Goal: Task Accomplishment & Management: Manage account settings

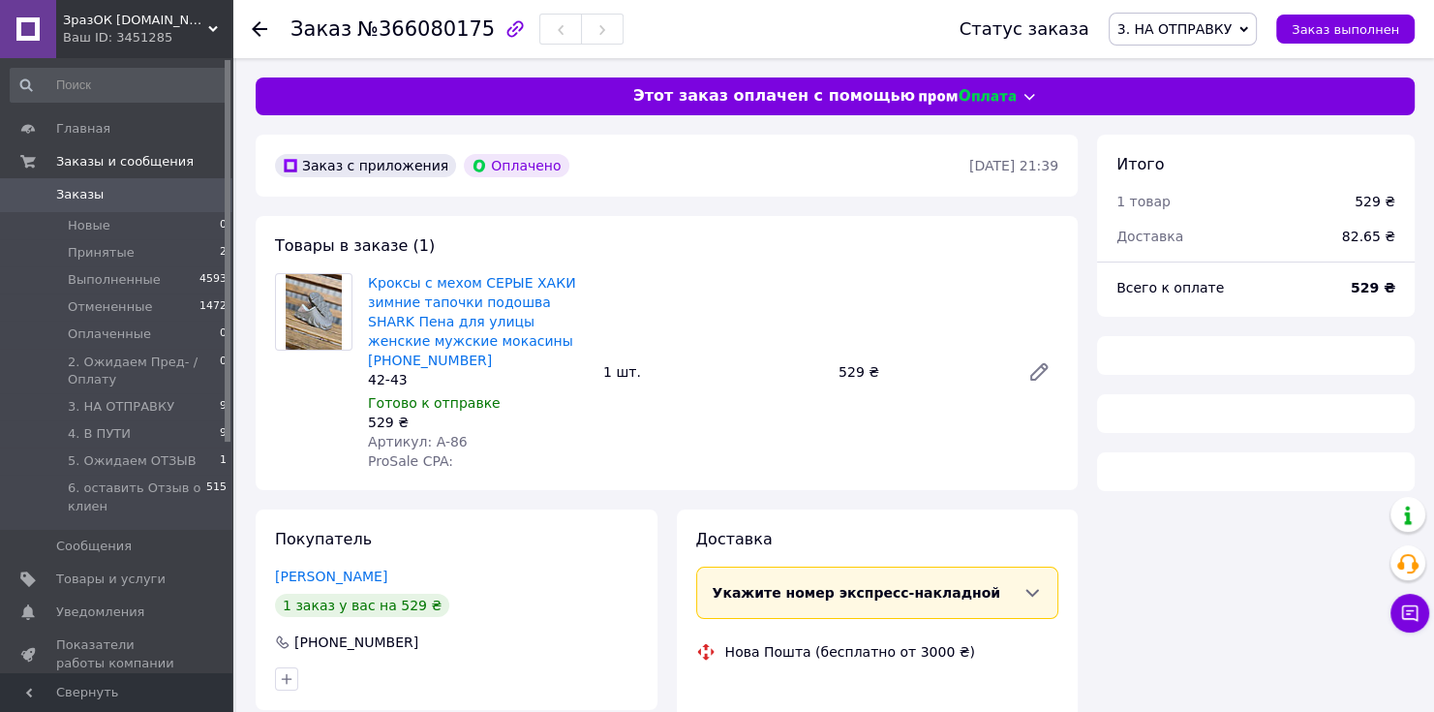
scroll to position [193, 0]
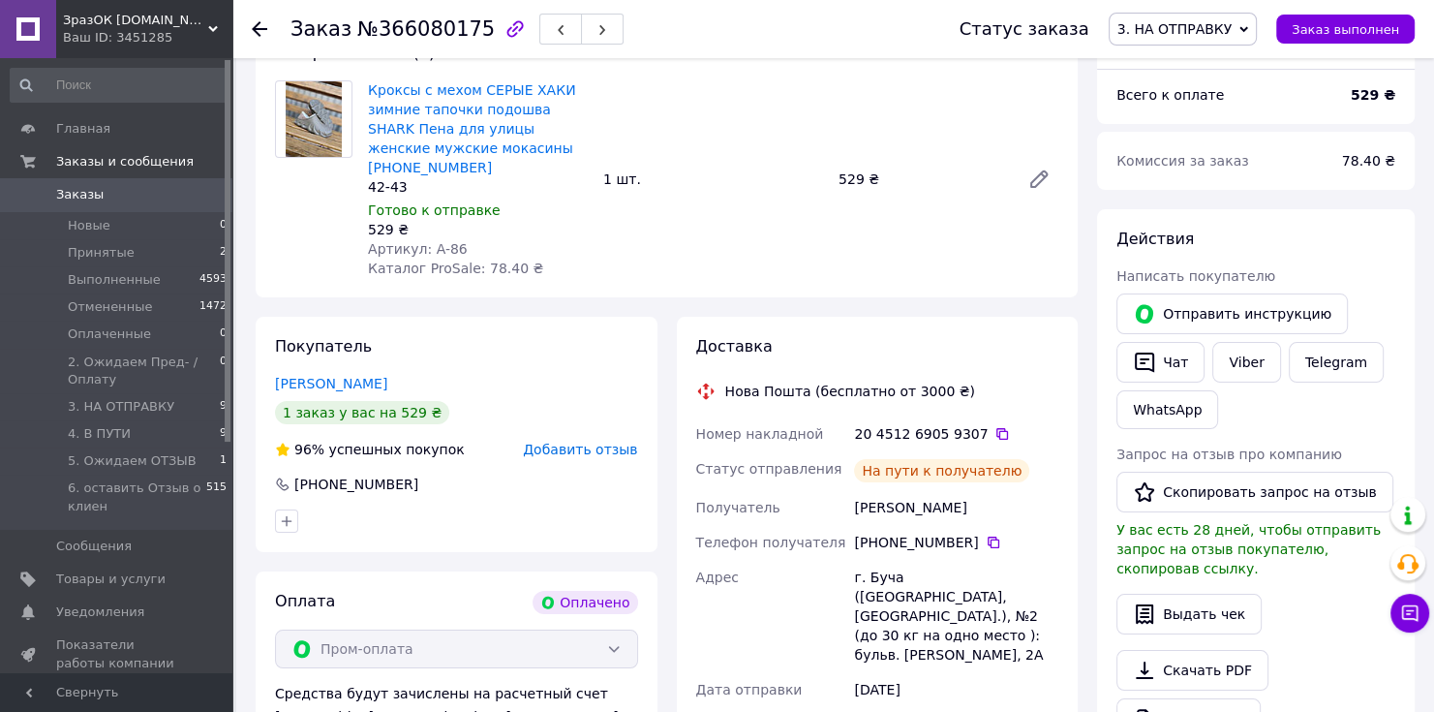
click at [111, 185] on link "Заказы 0" at bounding box center [119, 194] width 238 height 33
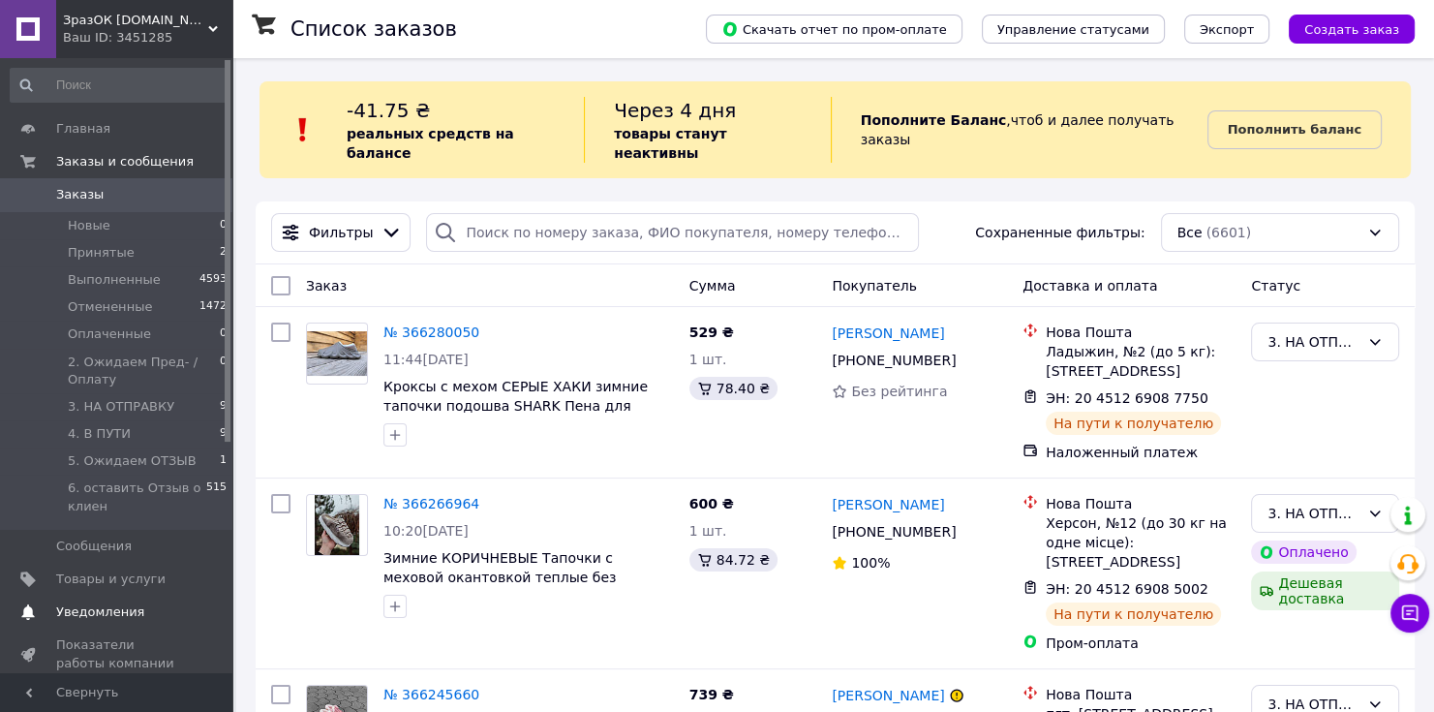
click at [88, 617] on span "Уведомления" at bounding box center [100, 611] width 88 height 17
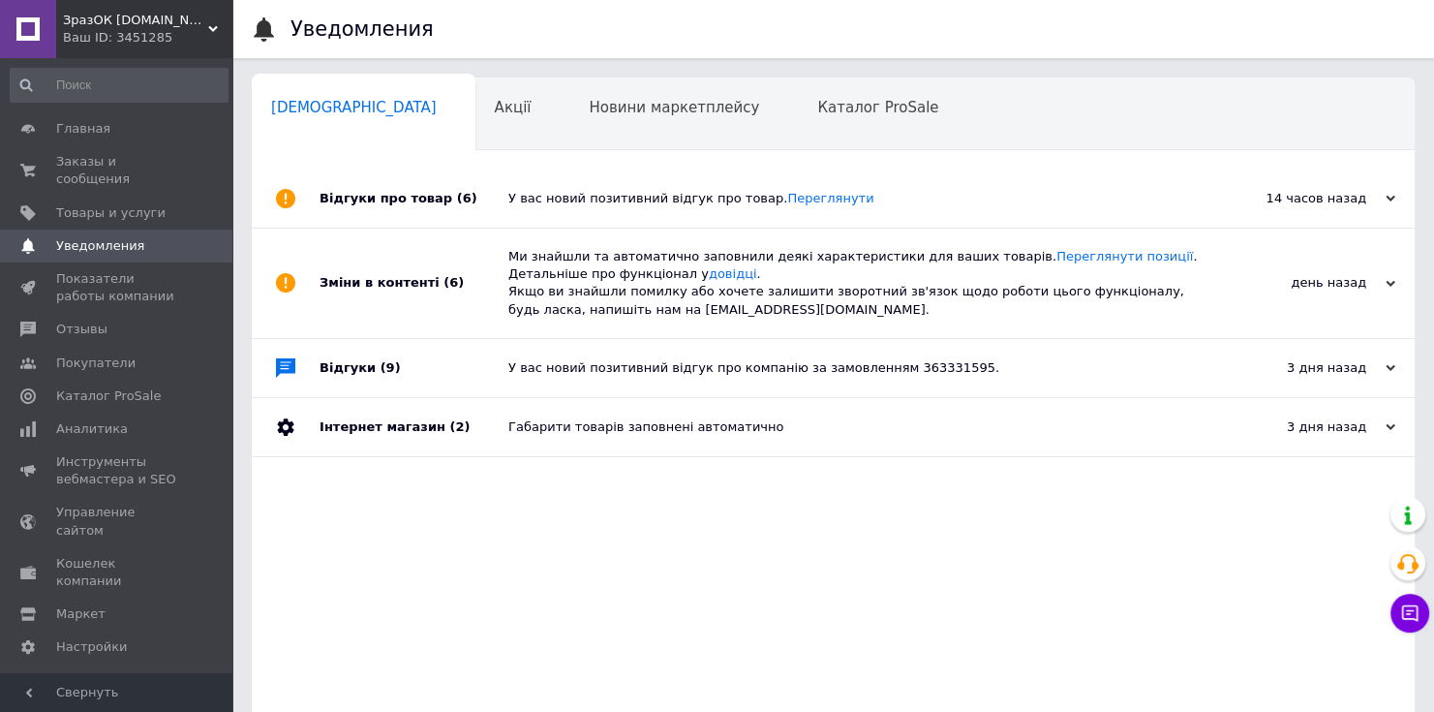
click at [620, 201] on div "У вас новий позитивний відгук про товар. Переглянути" at bounding box center [854, 198] width 693 height 17
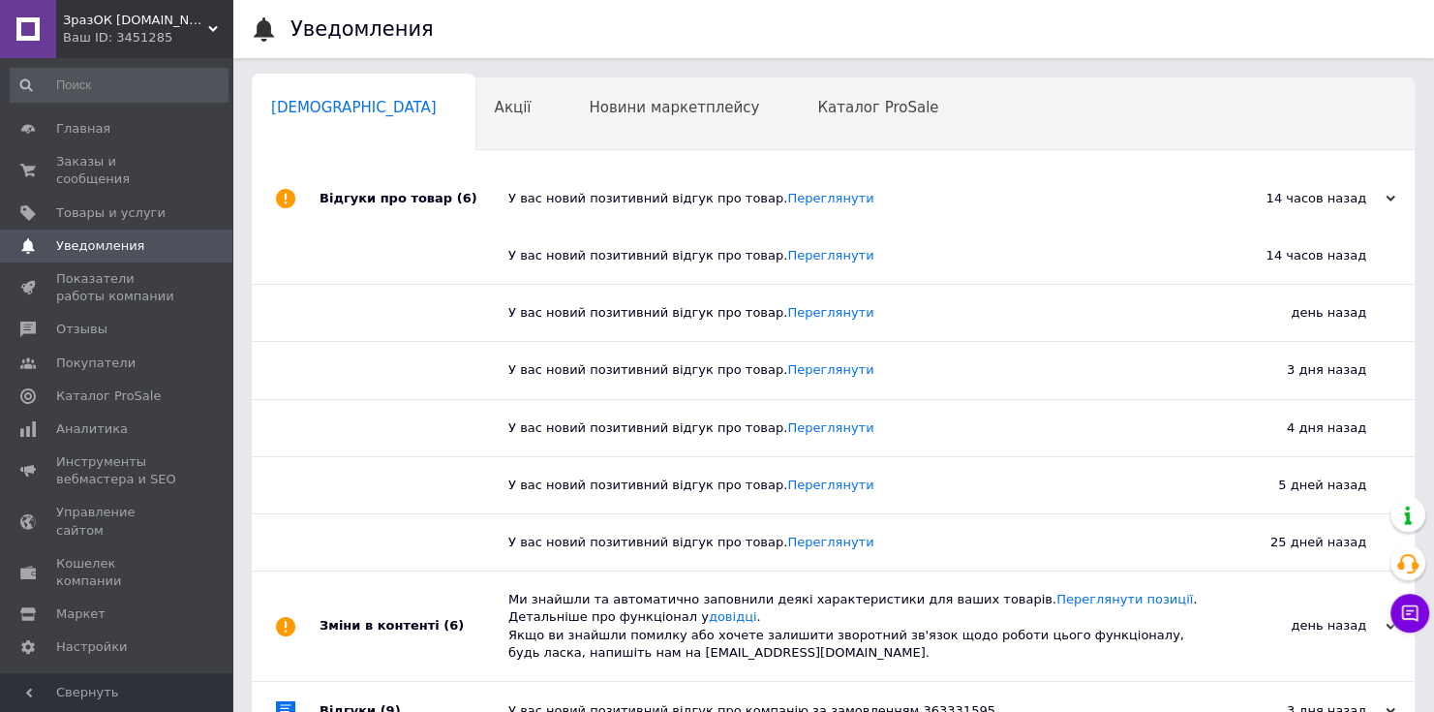
click at [620, 201] on div "У вас новий позитивний відгук про товар. Переглянути" at bounding box center [854, 198] width 693 height 17
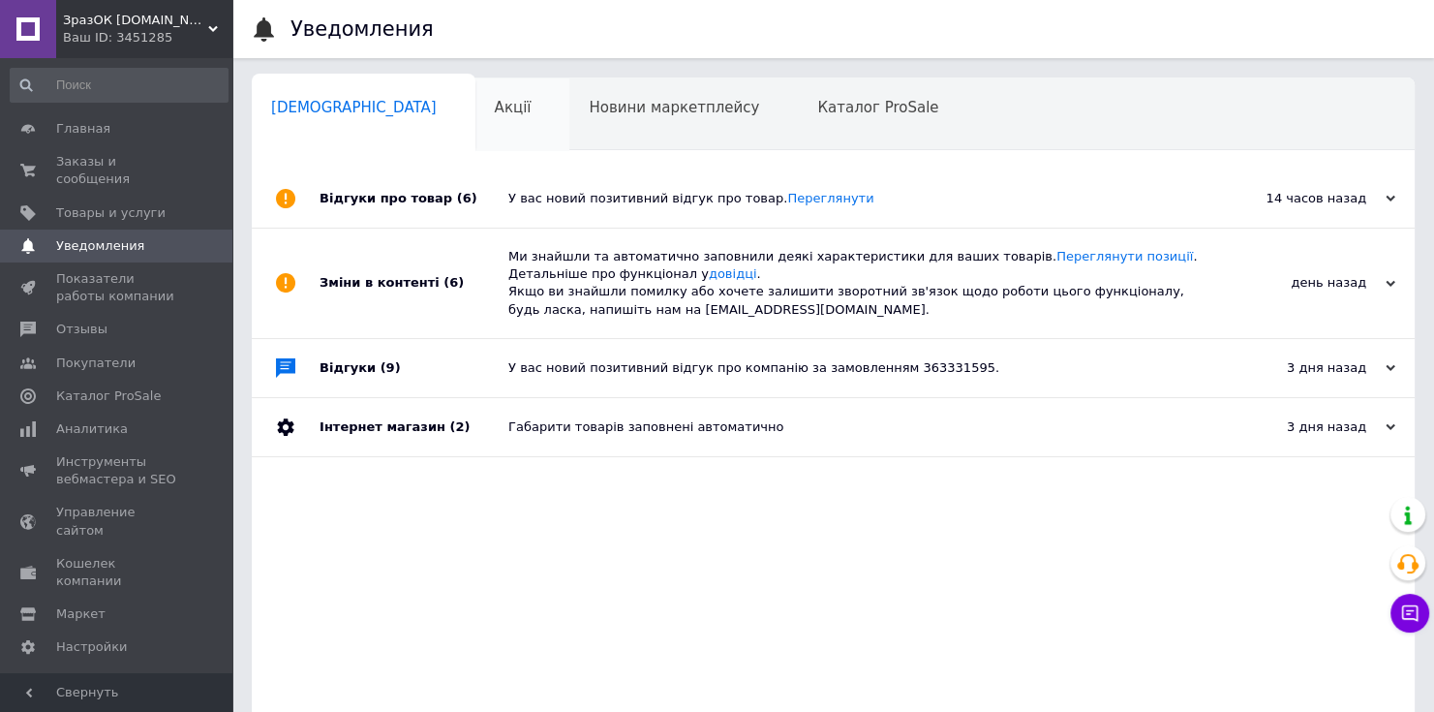
click at [495, 112] on span "Акції" at bounding box center [513, 107] width 37 height 17
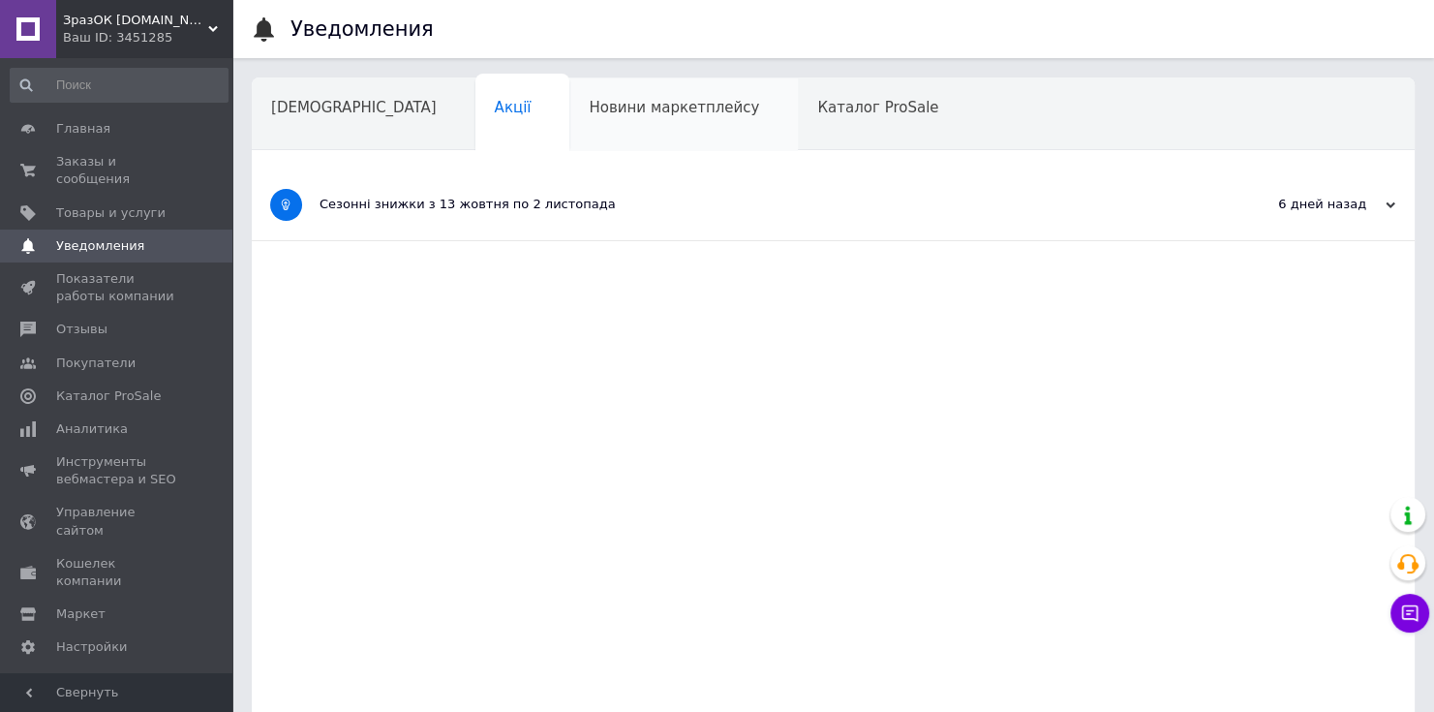
click at [596, 125] on div "Новини маркетплейсу" at bounding box center [683, 115] width 229 height 74
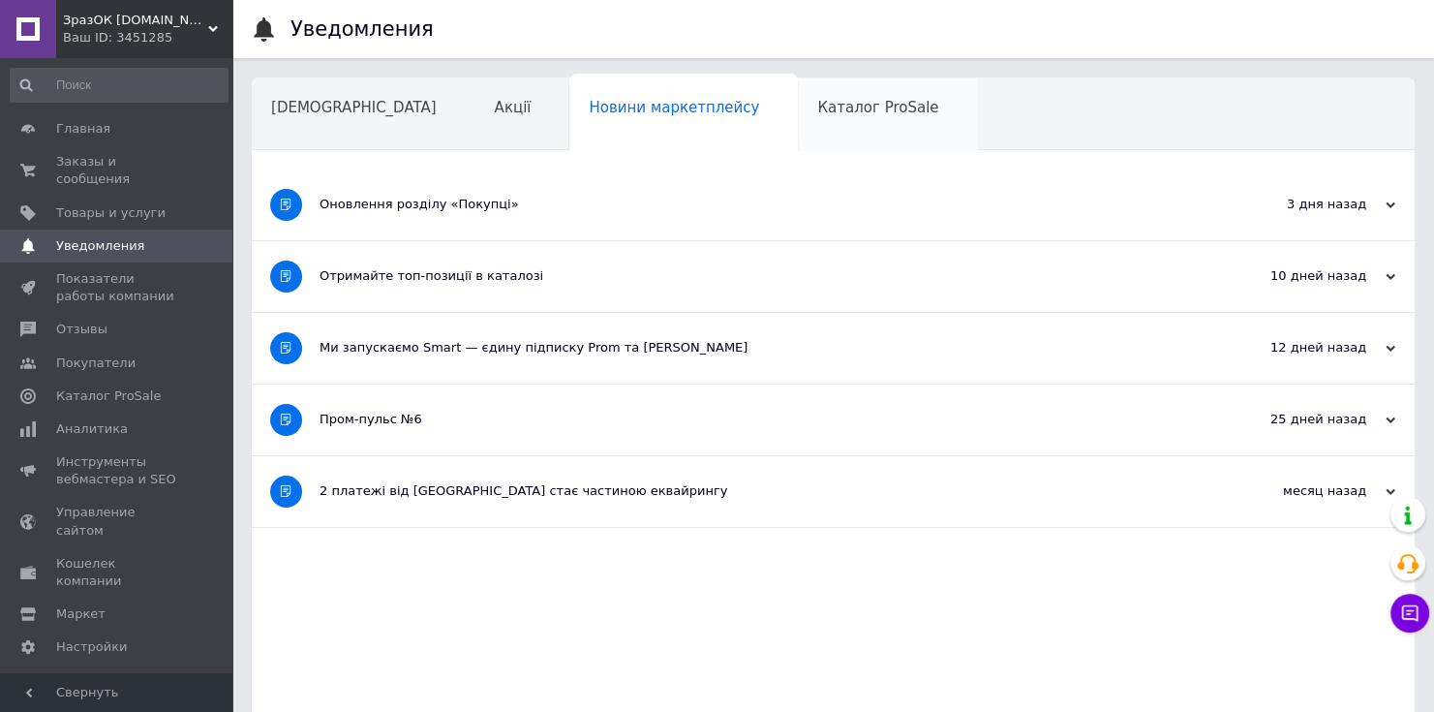
click at [798, 124] on div "Каталог ProSale" at bounding box center [887, 115] width 179 height 74
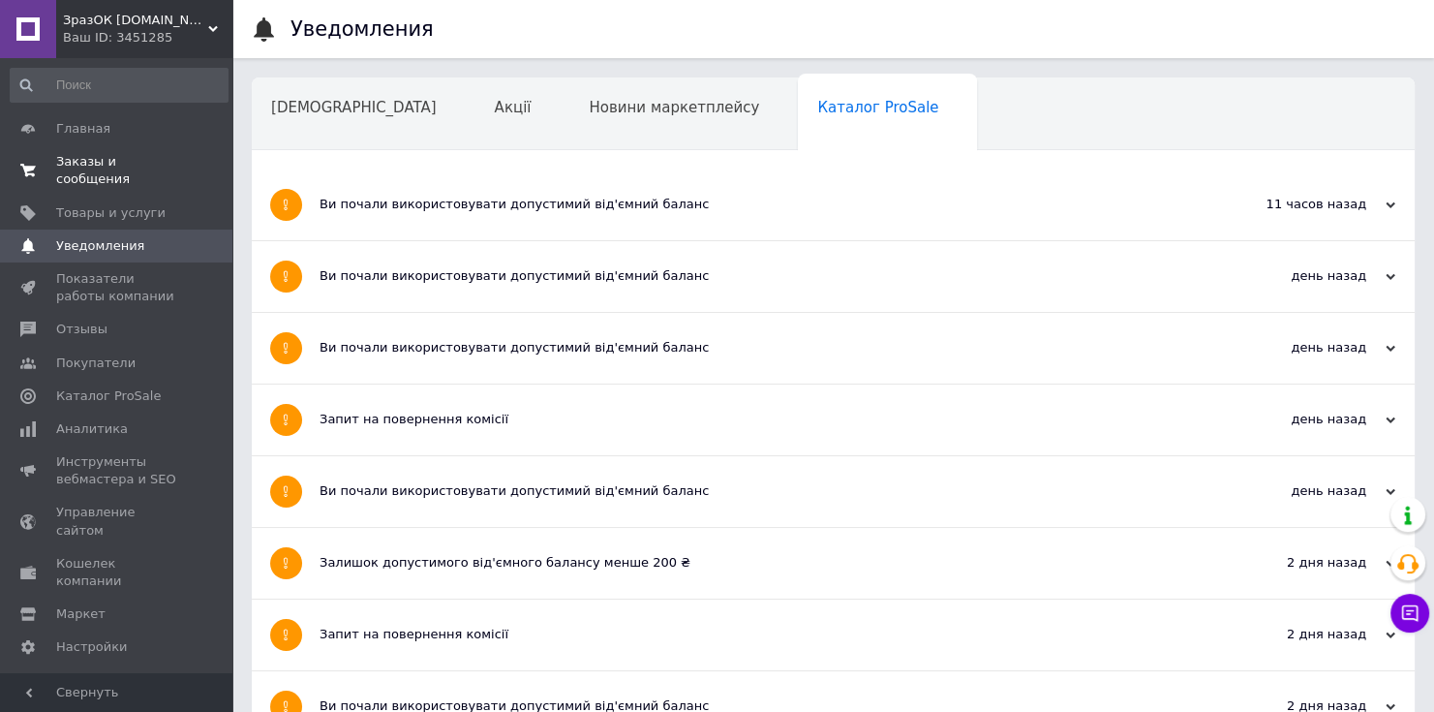
click at [108, 166] on span "Заказы и сообщения" at bounding box center [117, 170] width 123 height 35
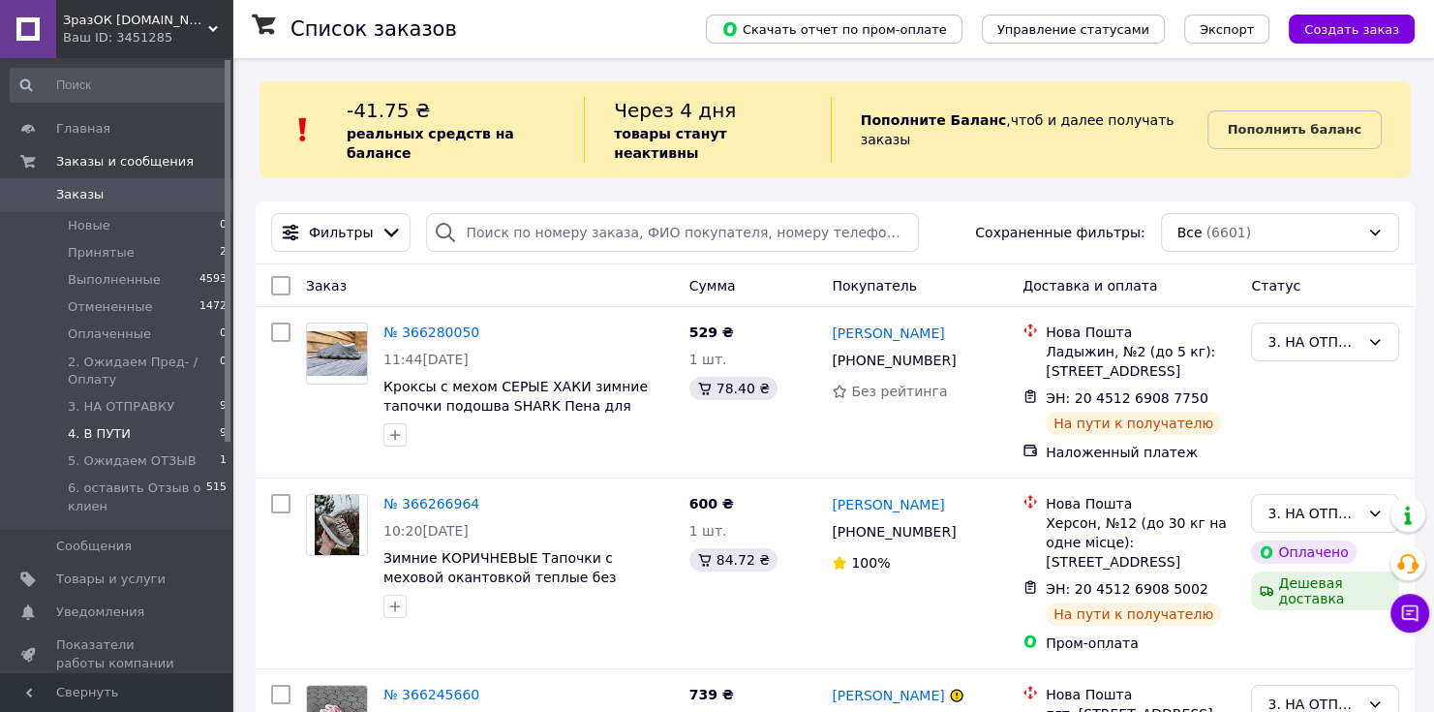
click at [108, 436] on span "4. В ПУТИ" at bounding box center [99, 433] width 63 height 17
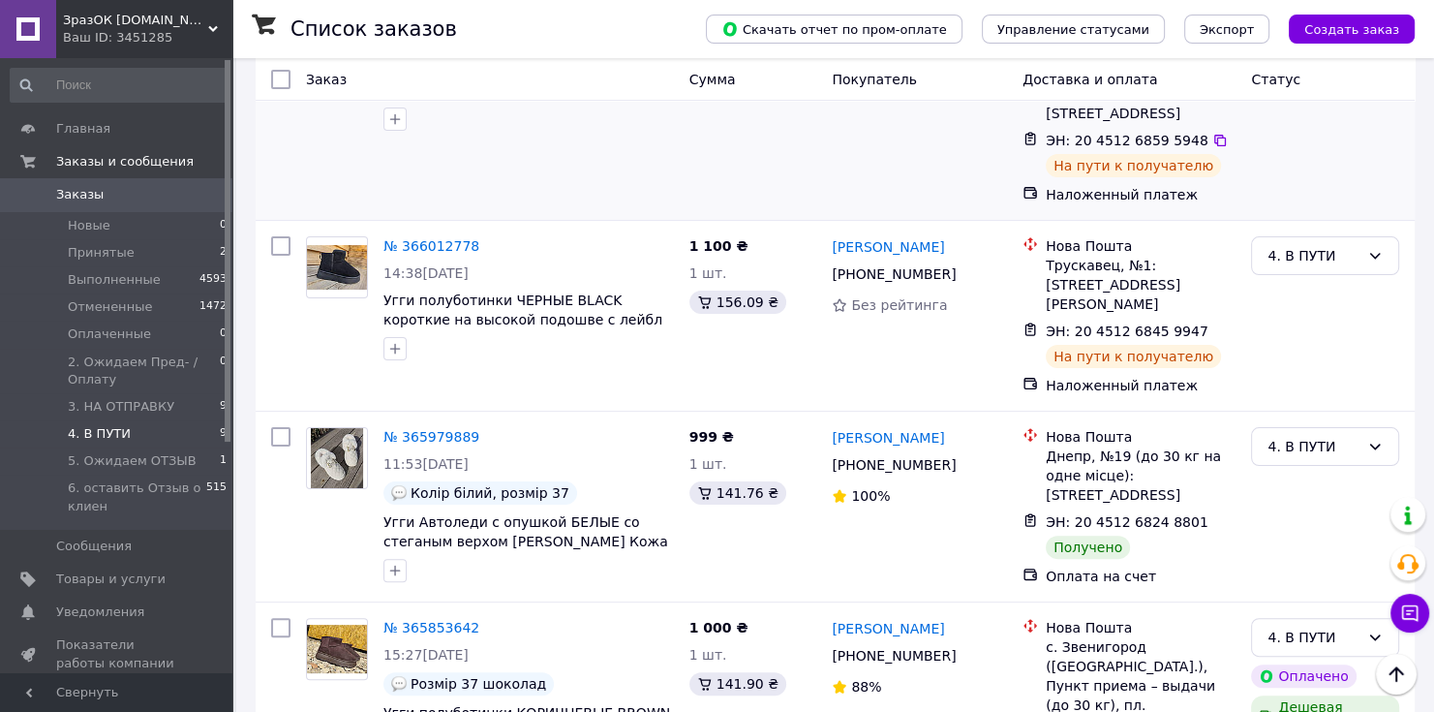
scroll to position [387, 0]
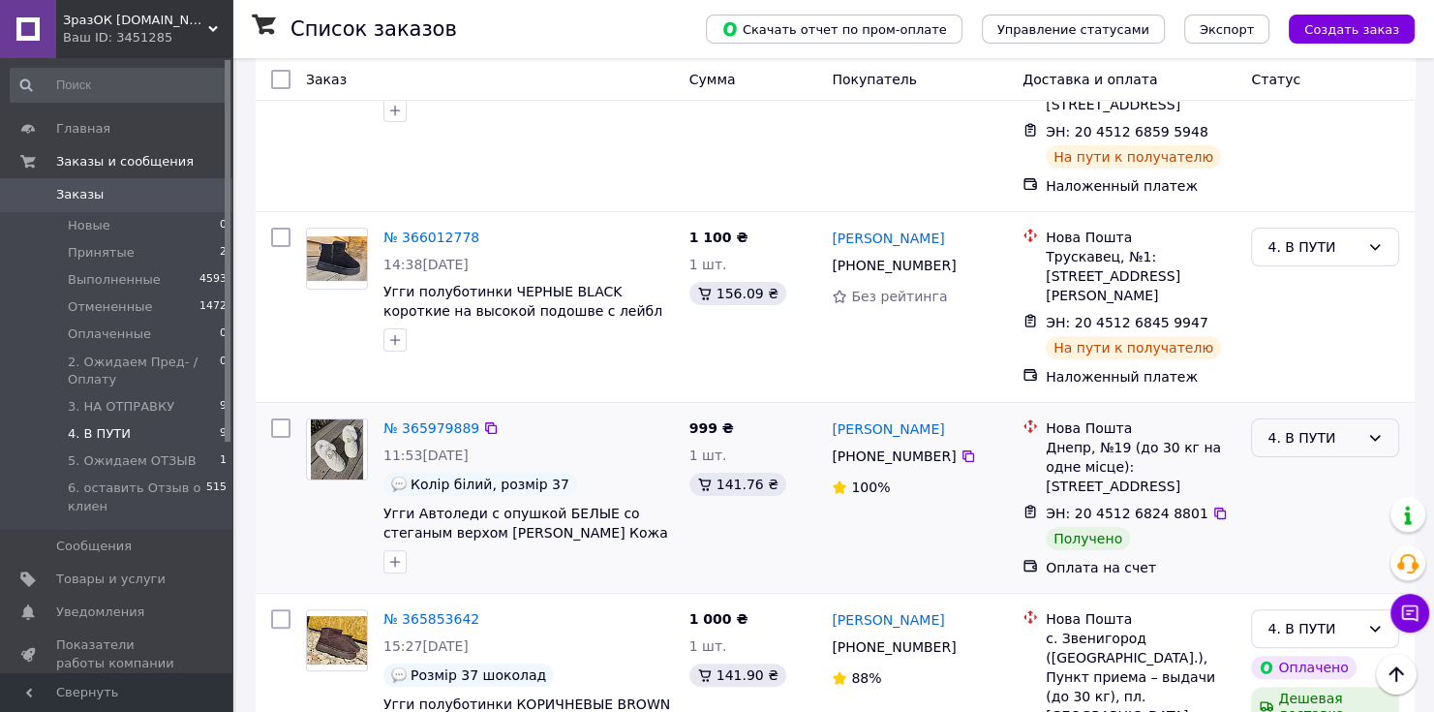
click at [1320, 427] on div "4. В ПУТИ" at bounding box center [1314, 437] width 92 height 21
click at [1310, 461] on li "Выполнен" at bounding box center [1325, 457] width 146 height 35
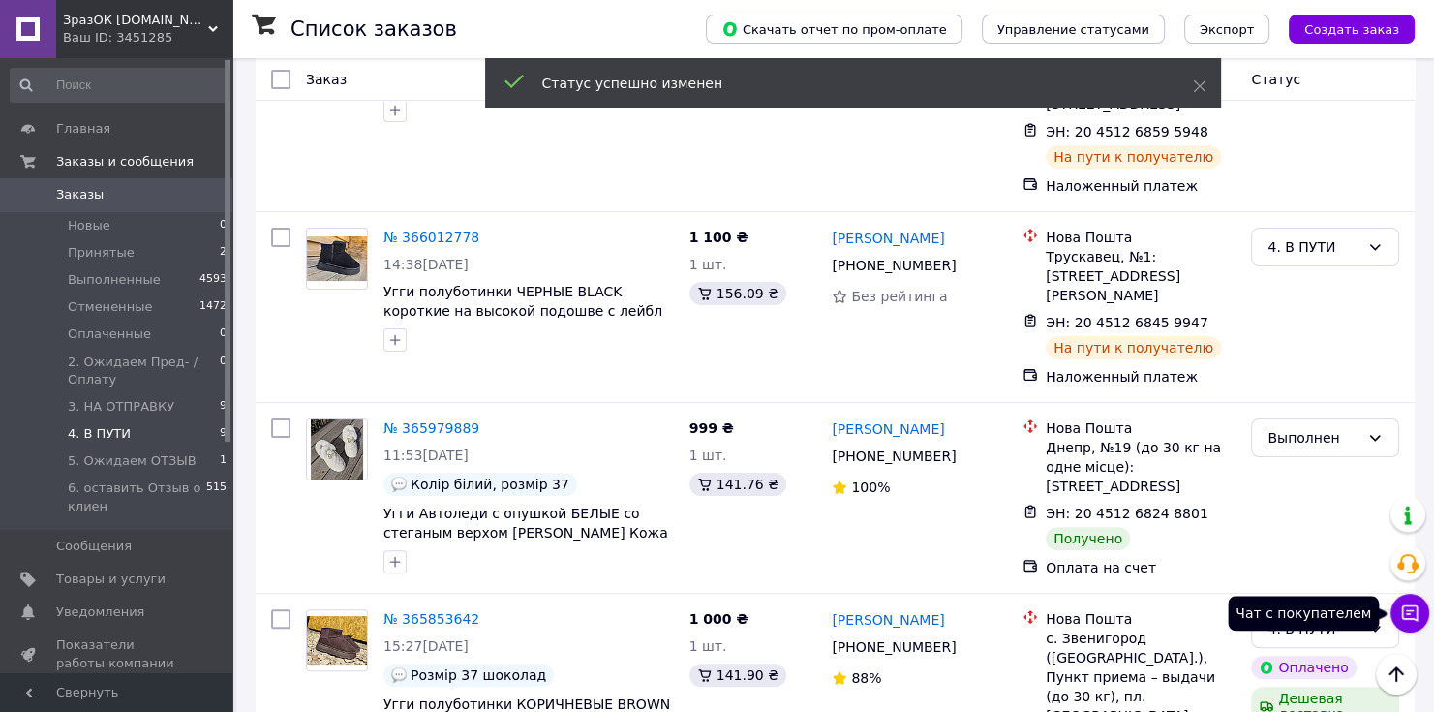
click at [1411, 614] on icon at bounding box center [1409, 612] width 19 height 19
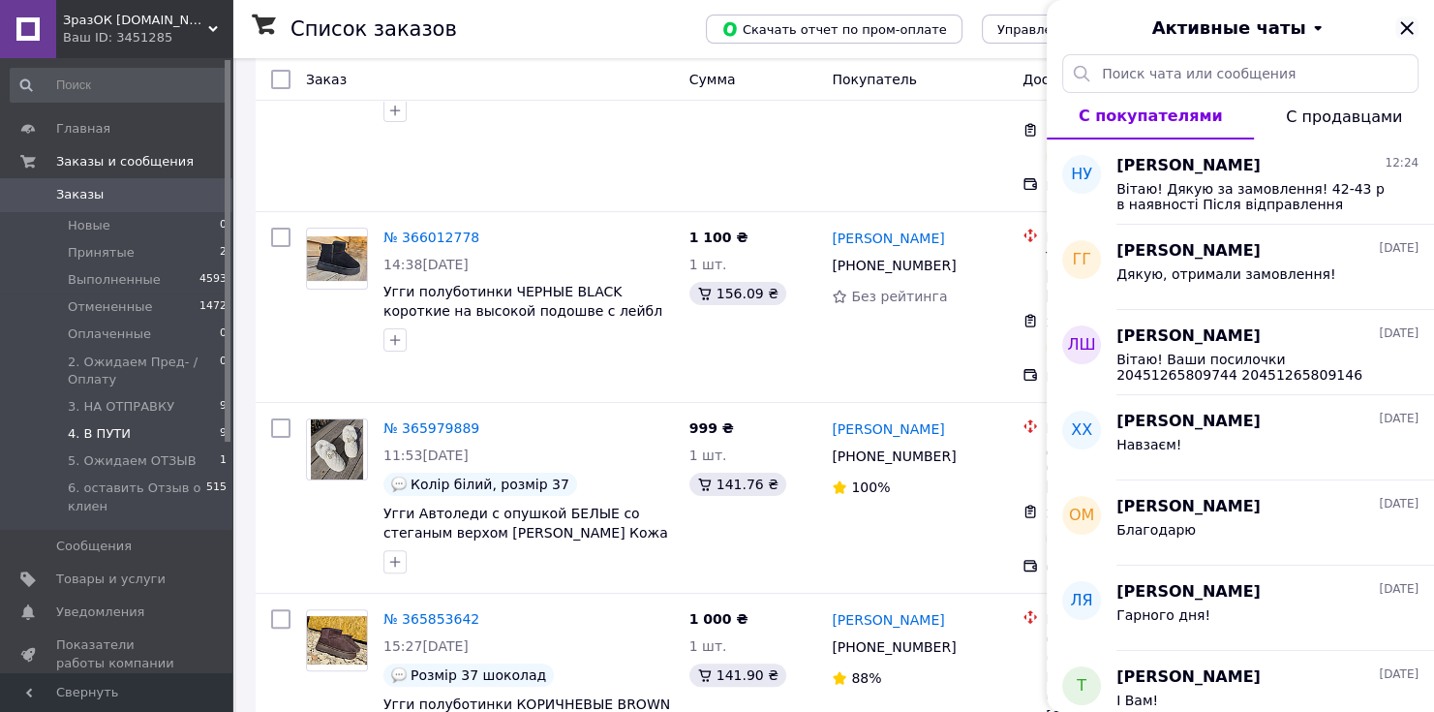
click at [1403, 30] on icon "Закрыть" at bounding box center [1406, 27] width 13 height 13
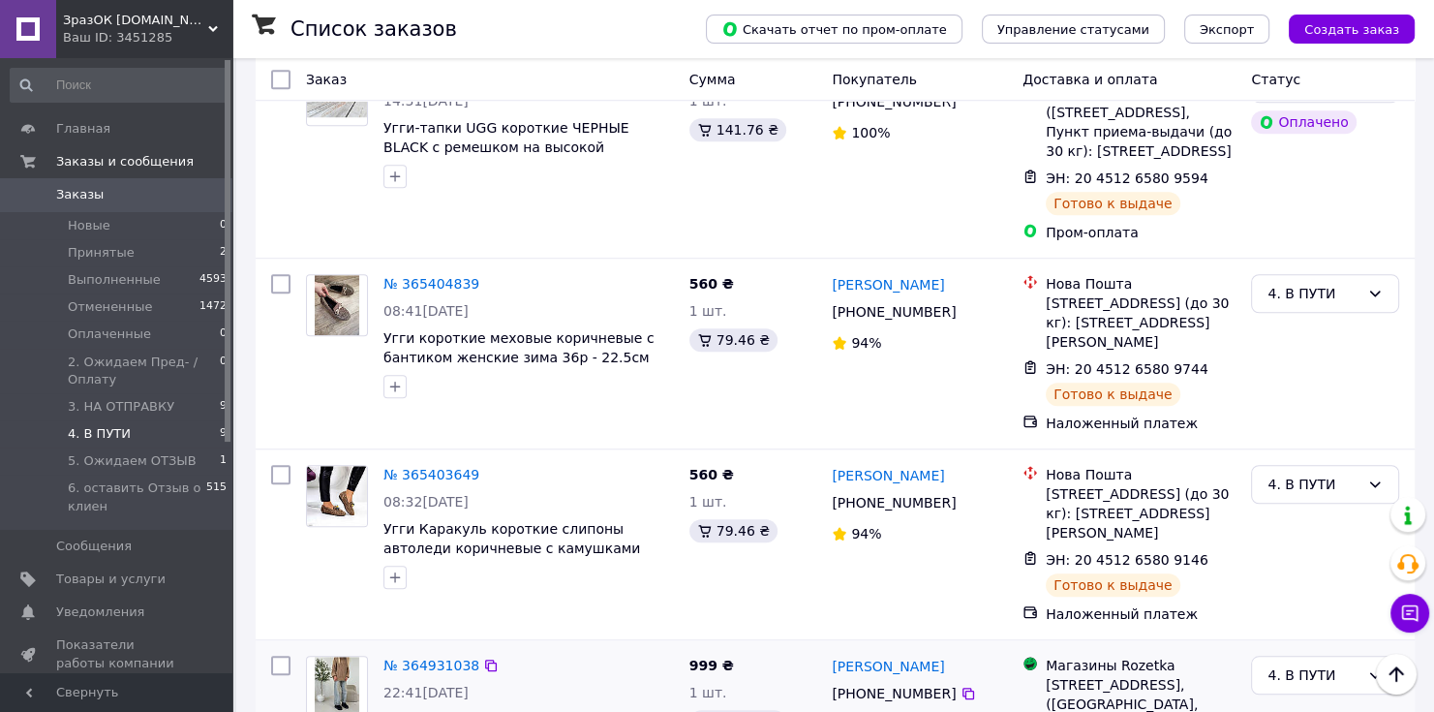
scroll to position [1393, 0]
click at [121, 398] on span "3. НА ОТПРАВКУ" at bounding box center [121, 406] width 107 height 17
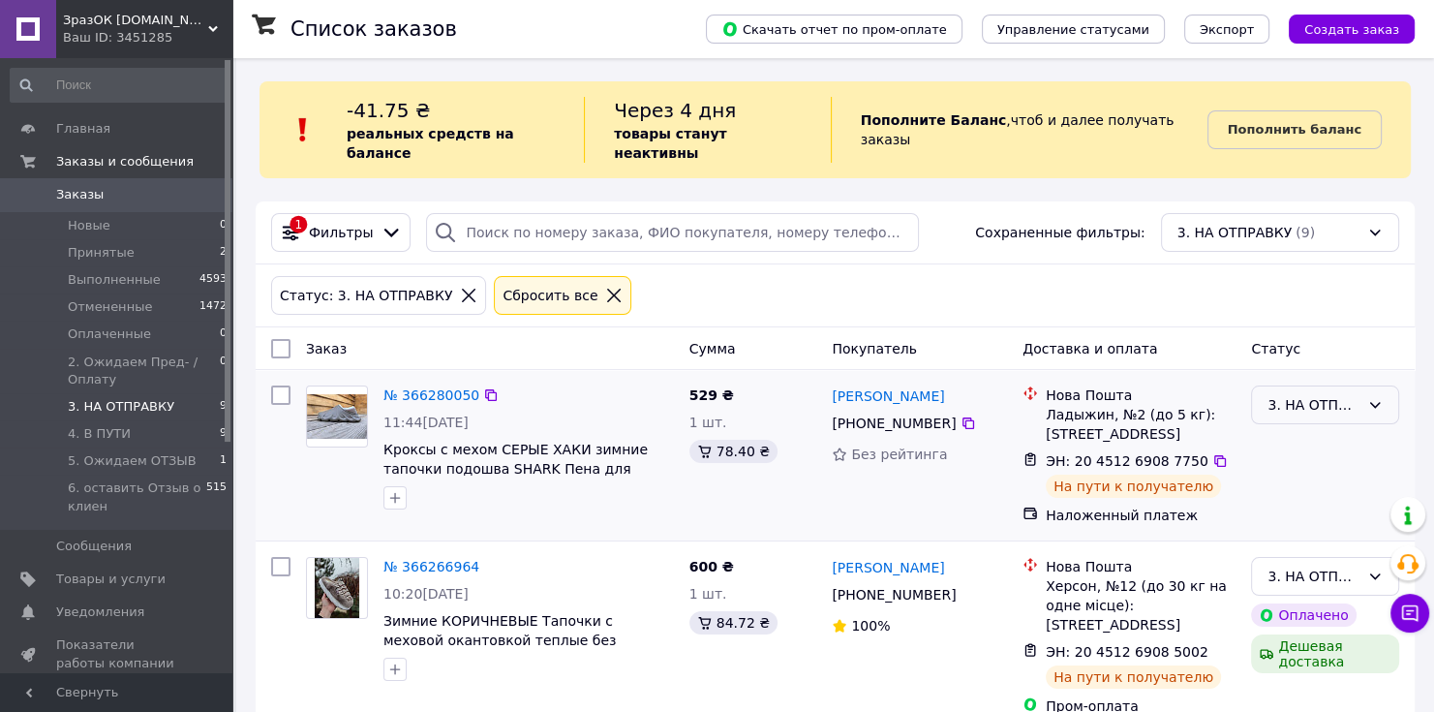
click at [1331, 394] on div "3. НА ОТПРАВКУ" at bounding box center [1314, 404] width 92 height 21
click at [1307, 536] on li "4. В ПУТИ" at bounding box center [1325, 543] width 146 height 35
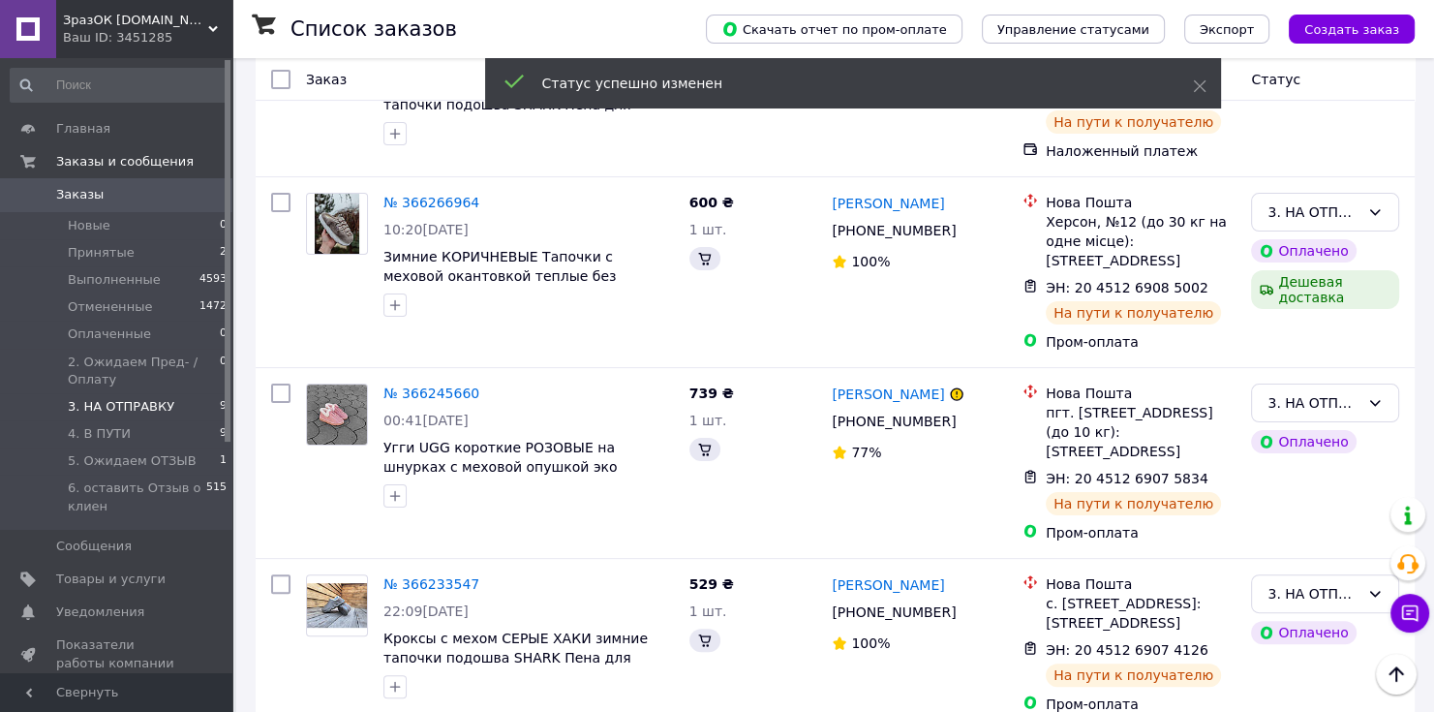
scroll to position [387, 0]
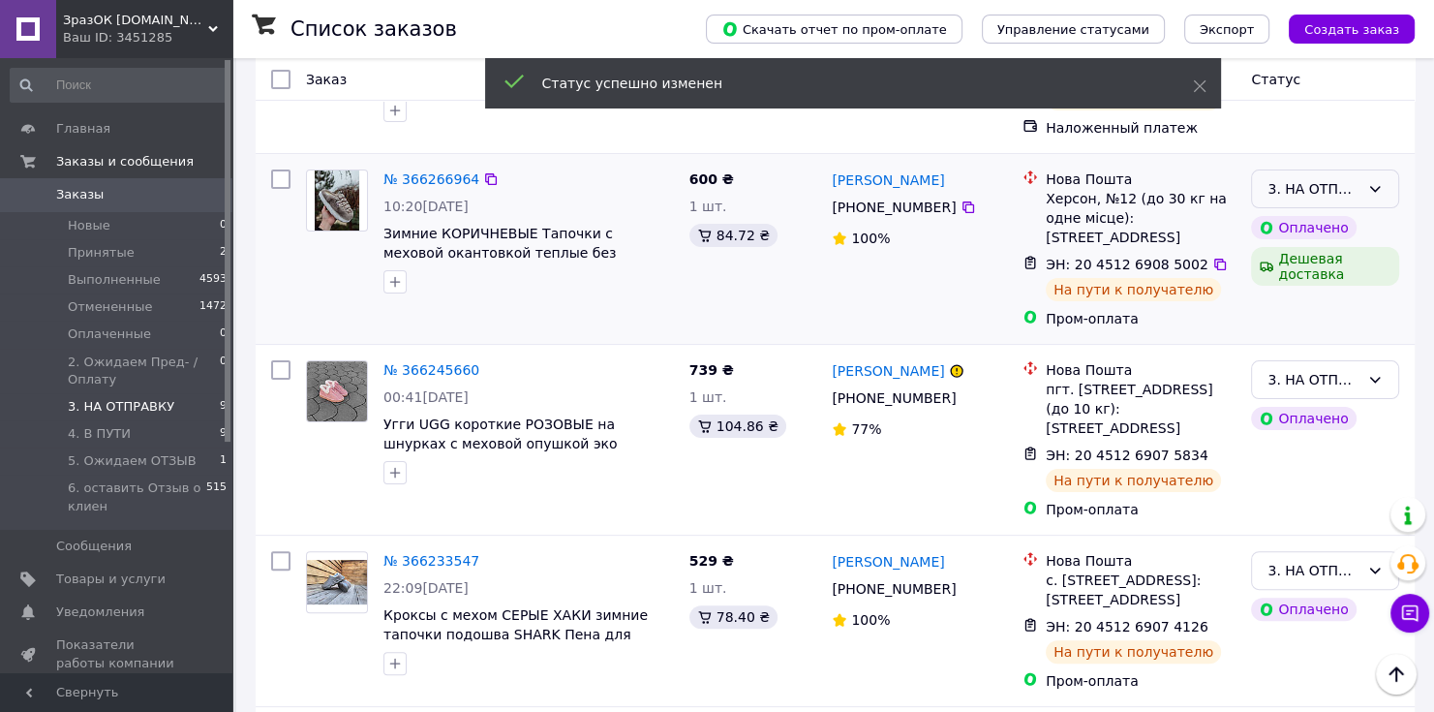
click at [1370, 178] on div "3. НА ОТПРАВКУ" at bounding box center [1325, 188] width 148 height 39
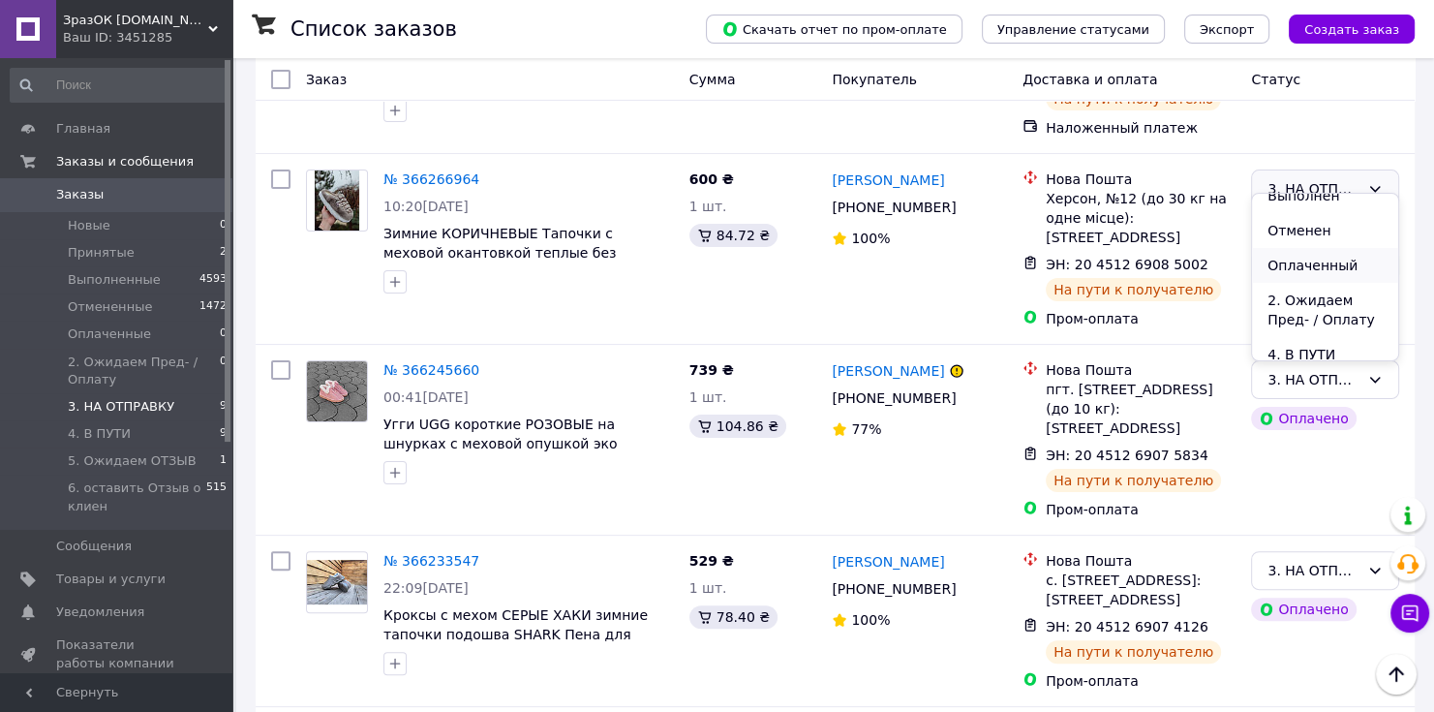
scroll to position [77, 0]
click at [1315, 320] on li "4. В ПУТИ" at bounding box center [1325, 327] width 146 height 35
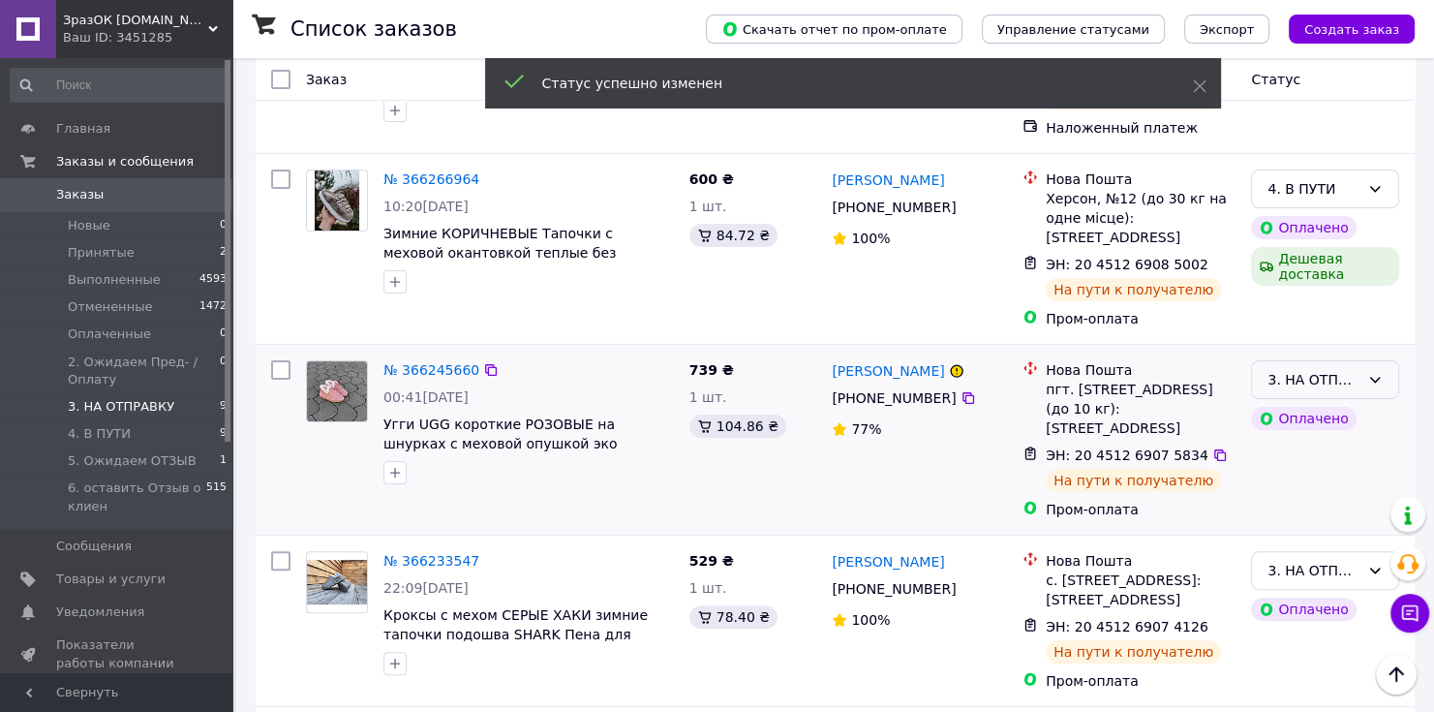
click at [1362, 363] on div "3. НА ОТПРАВКУ" at bounding box center [1325, 379] width 148 height 39
click at [1309, 516] on li "4. В ПУТИ" at bounding box center [1325, 519] width 146 height 35
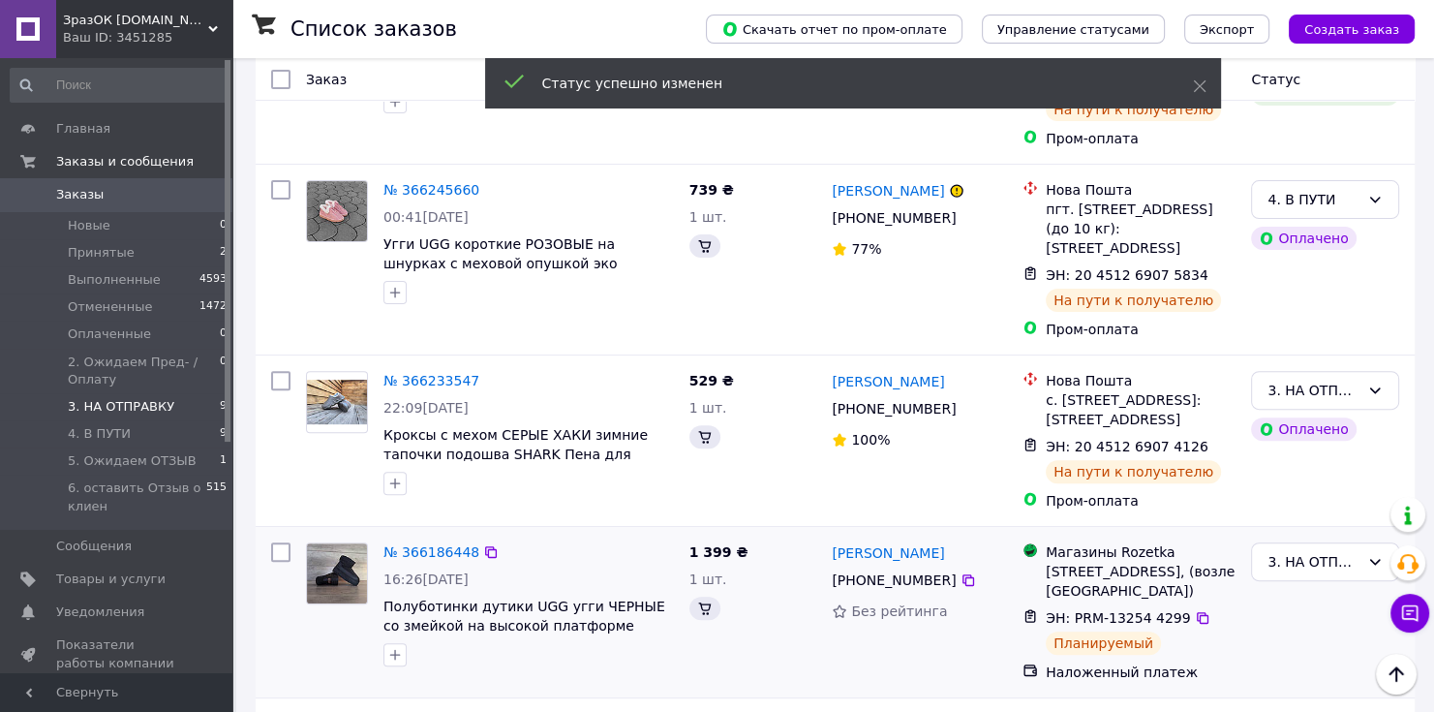
scroll to position [620, 0]
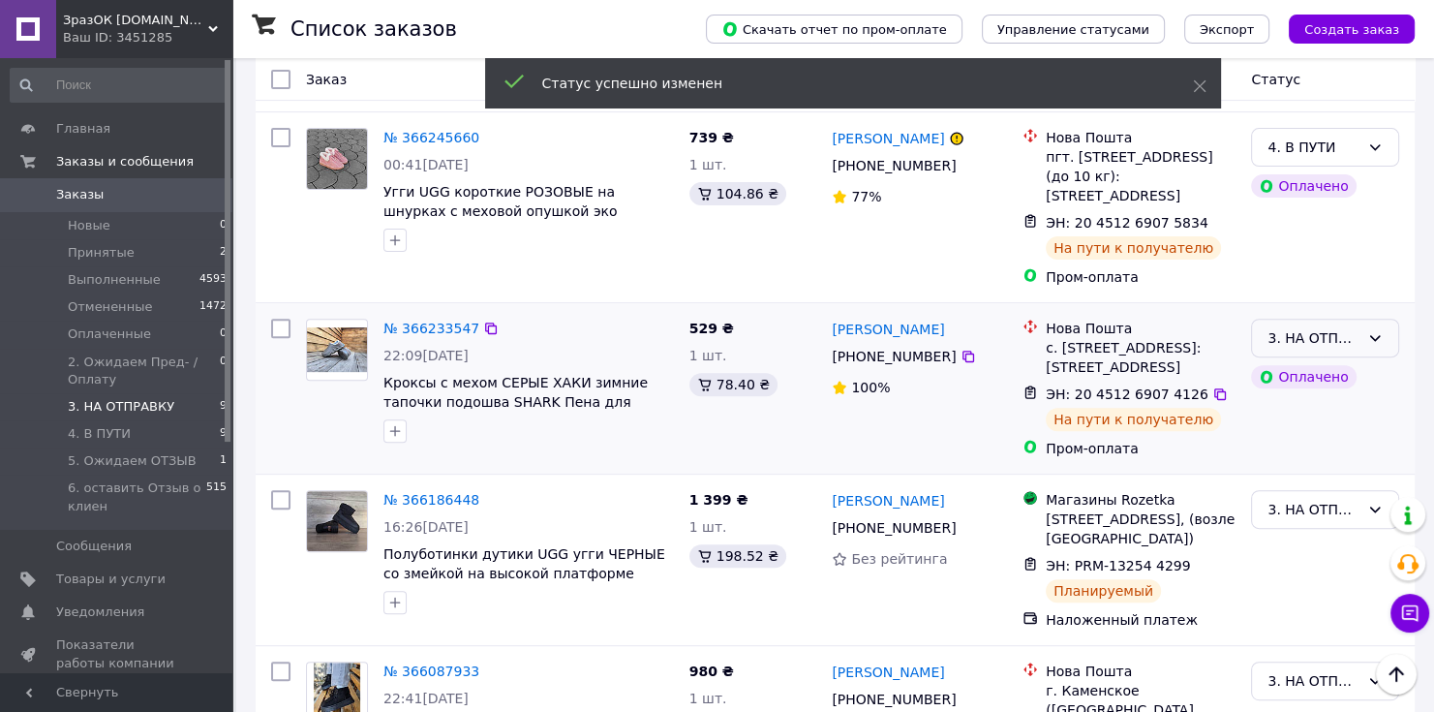
click at [1348, 327] on div "3. НА ОТПРАВКУ" at bounding box center [1314, 337] width 92 height 21
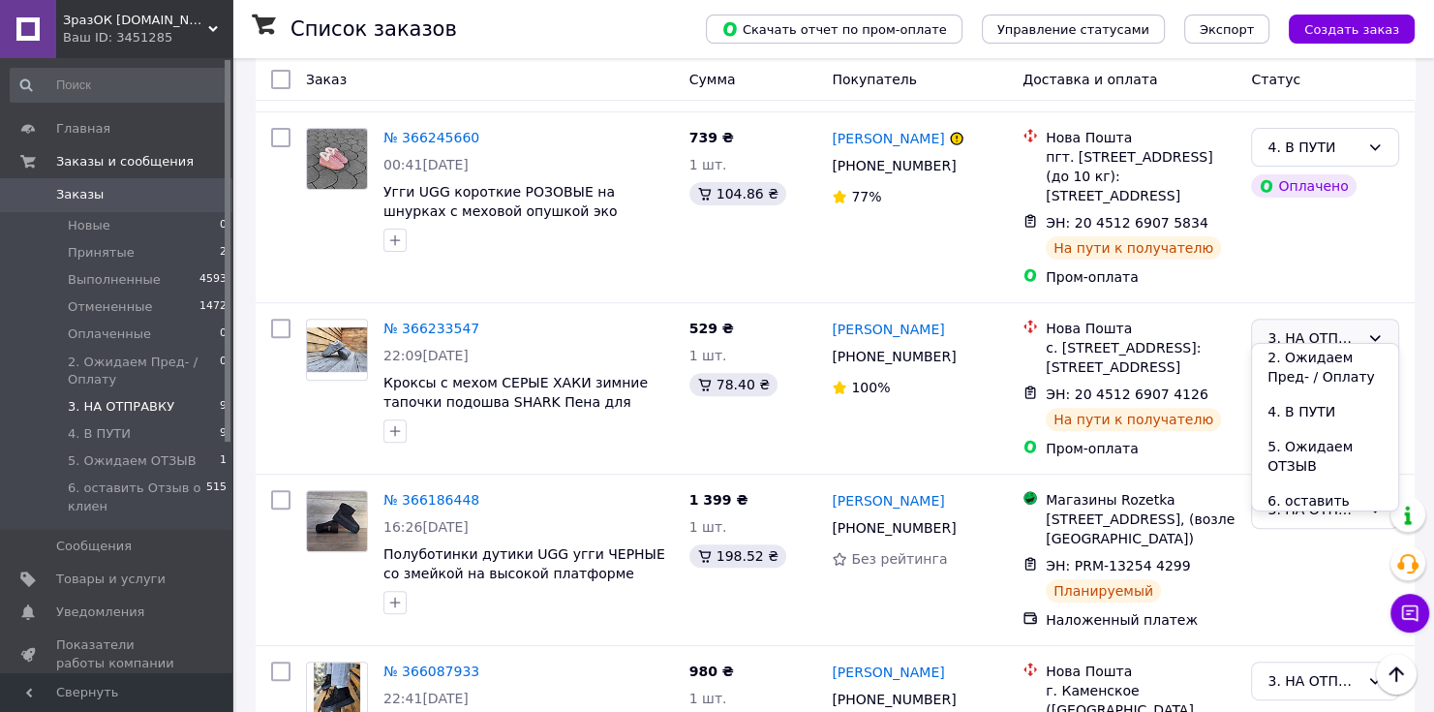
scroll to position [155, 0]
click at [1308, 399] on li "4. В ПУТИ" at bounding box center [1325, 400] width 146 height 35
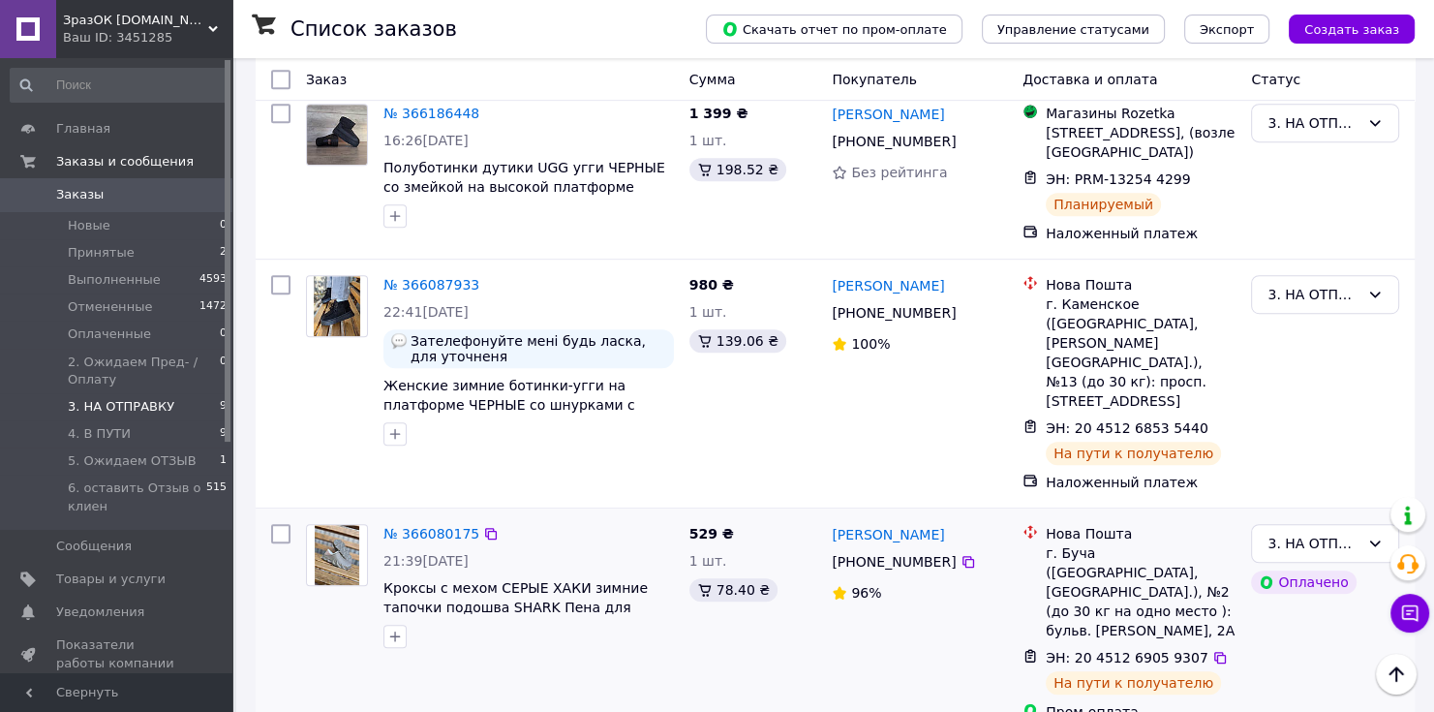
scroll to position [1007, 0]
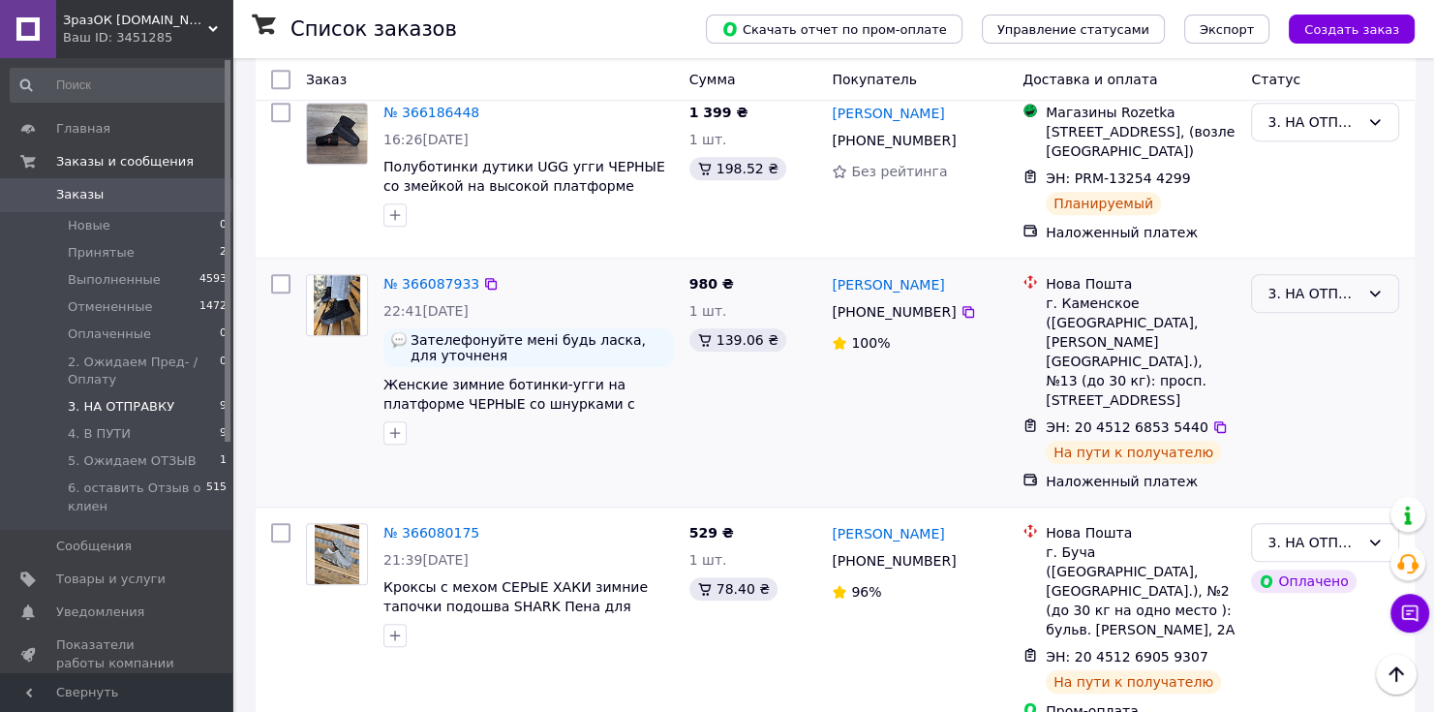
click at [1332, 304] on div "3. НА ОТПРАВКУ" at bounding box center [1314, 293] width 92 height 21
click at [1308, 487] on li "4. В ПУТИ" at bounding box center [1325, 491] width 146 height 35
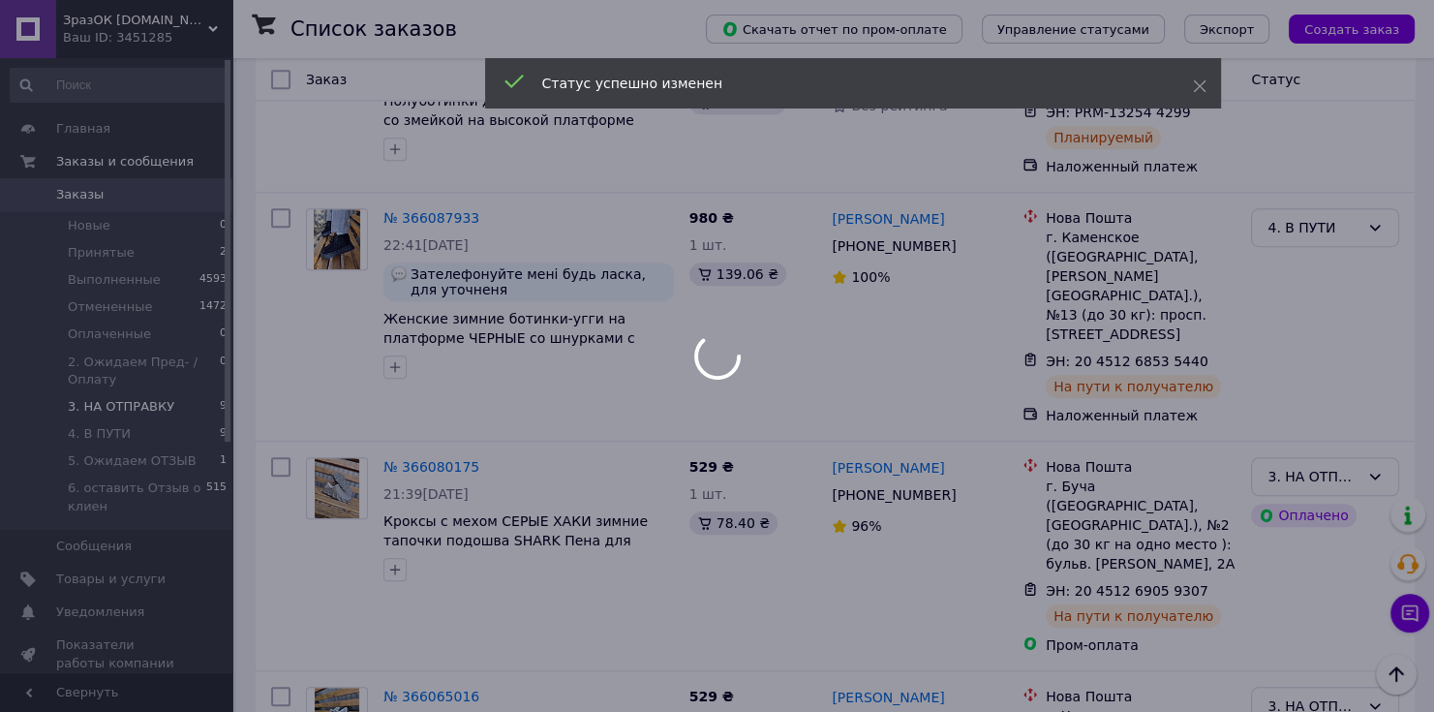
scroll to position [1162, 0]
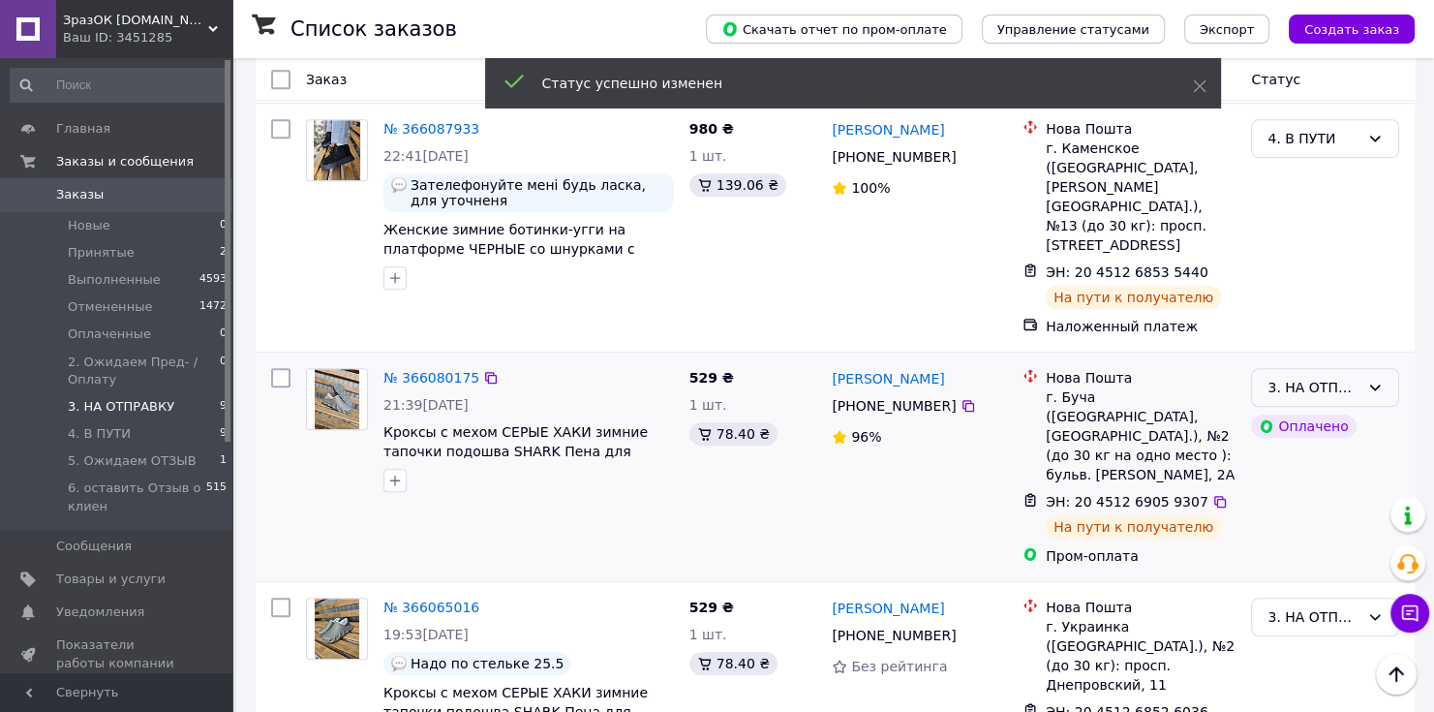
click at [1328, 377] on div "3. НА ОТПРАВКУ" at bounding box center [1325, 387] width 148 height 39
click at [1312, 540] on li "4. В ПУТИ" at bounding box center [1325, 547] width 146 height 35
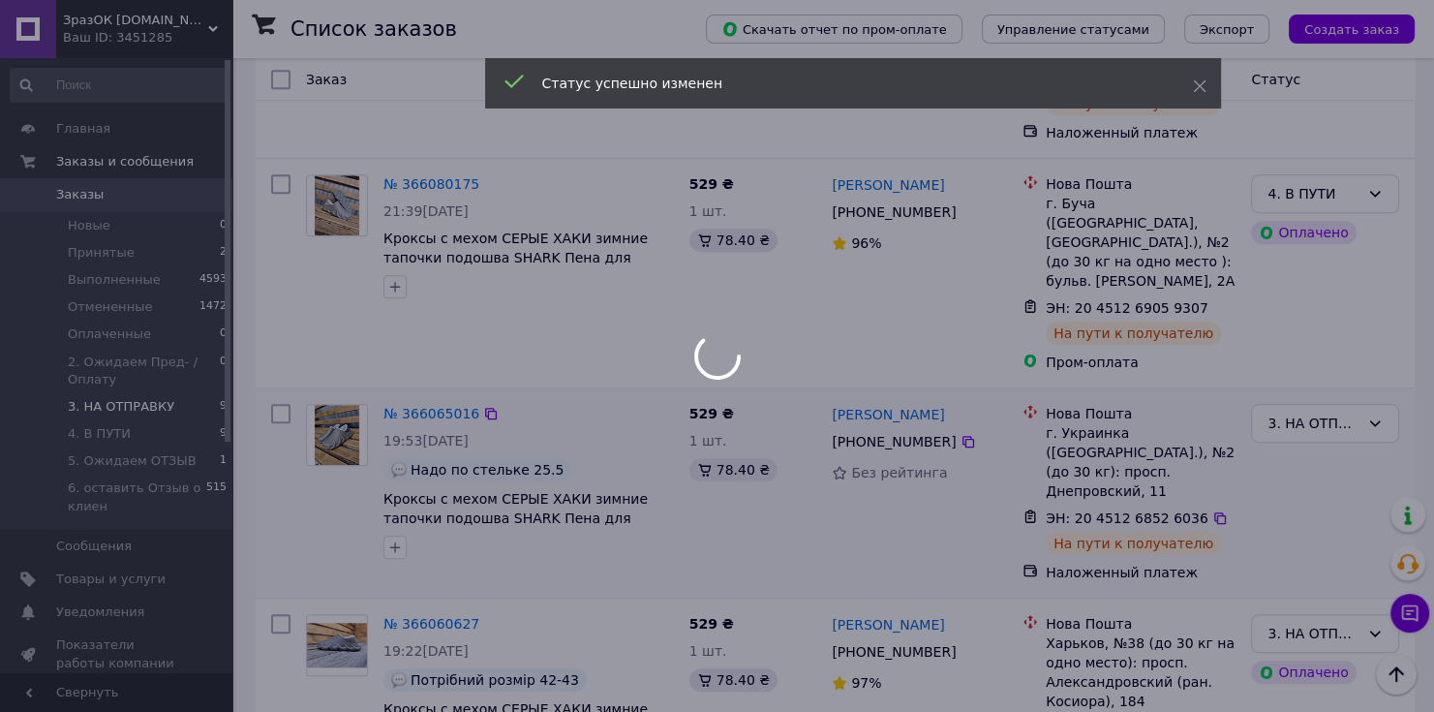
scroll to position [1394, 0]
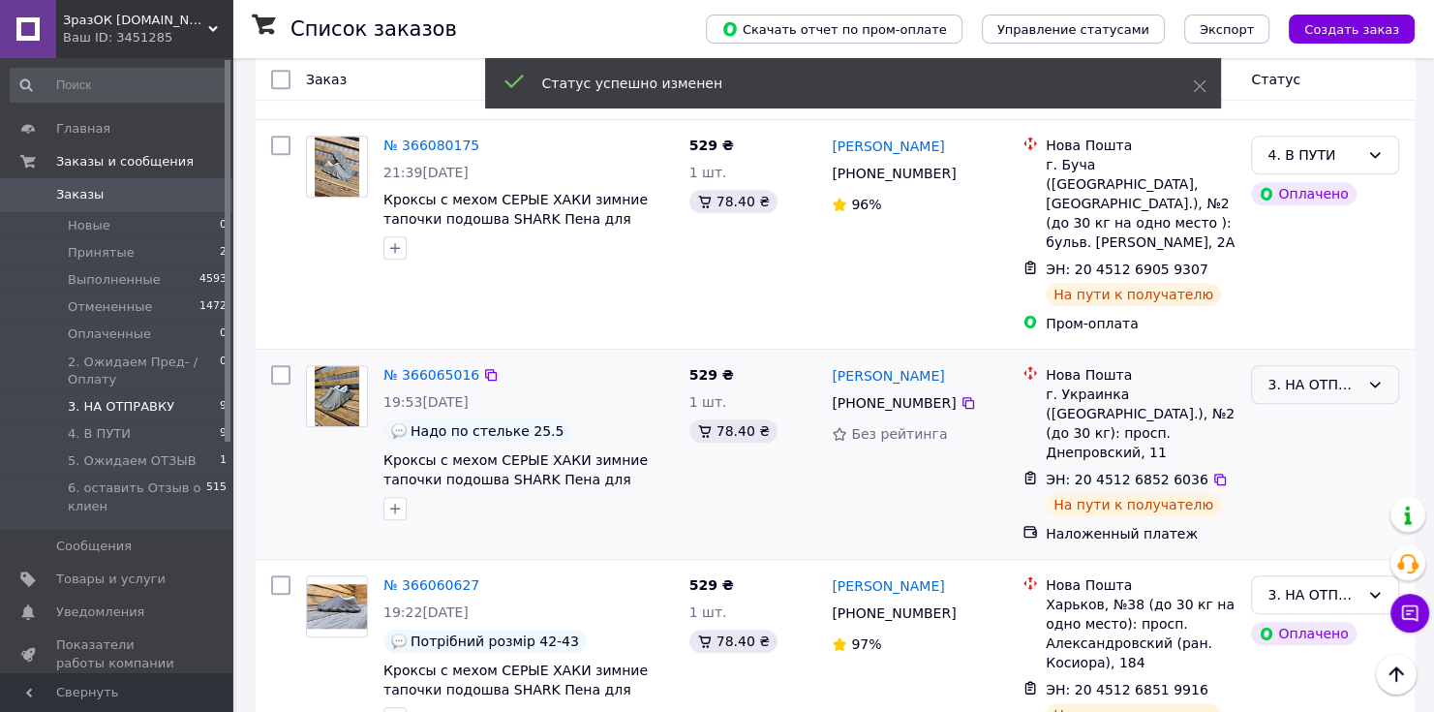
click at [1321, 374] on div "3. НА ОТПРАВКУ" at bounding box center [1314, 384] width 92 height 21
click at [1299, 445] on li "4. В ПУТИ" at bounding box center [1325, 447] width 146 height 35
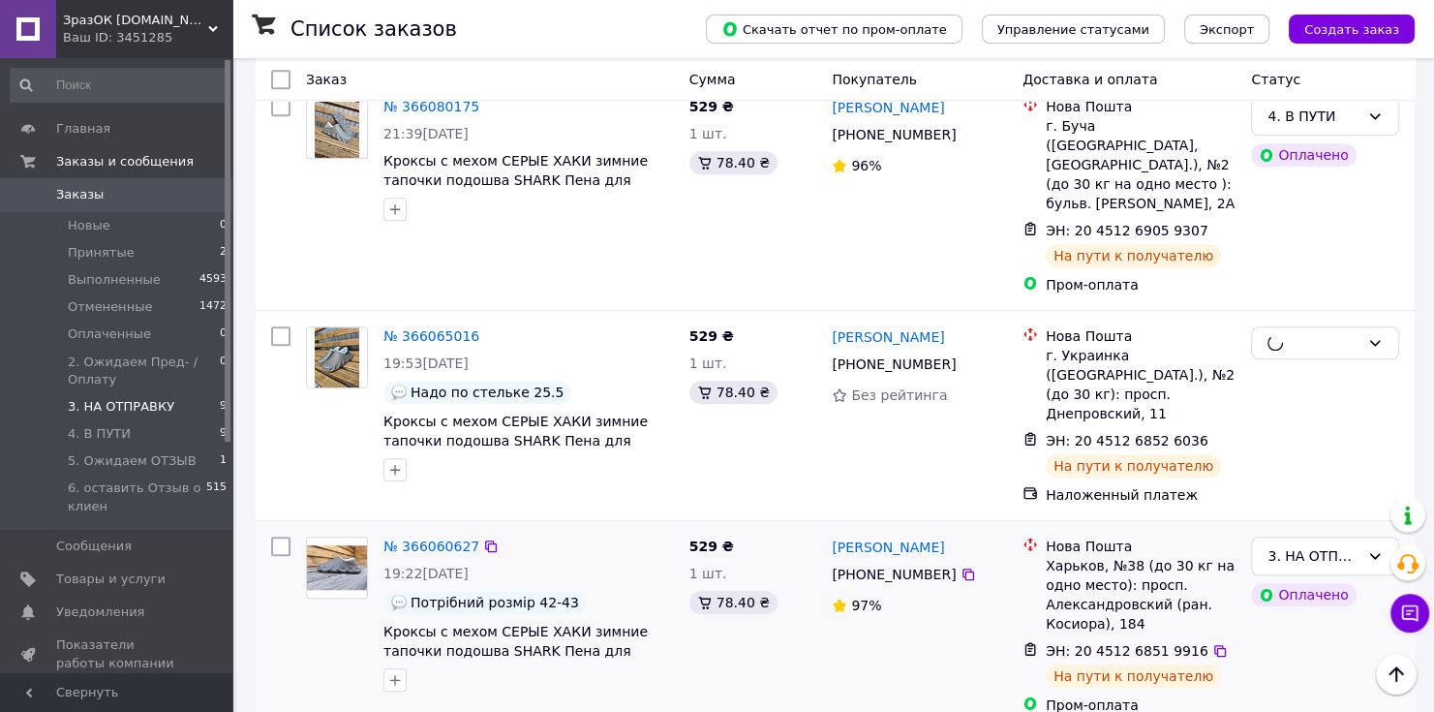
scroll to position [1435, 0]
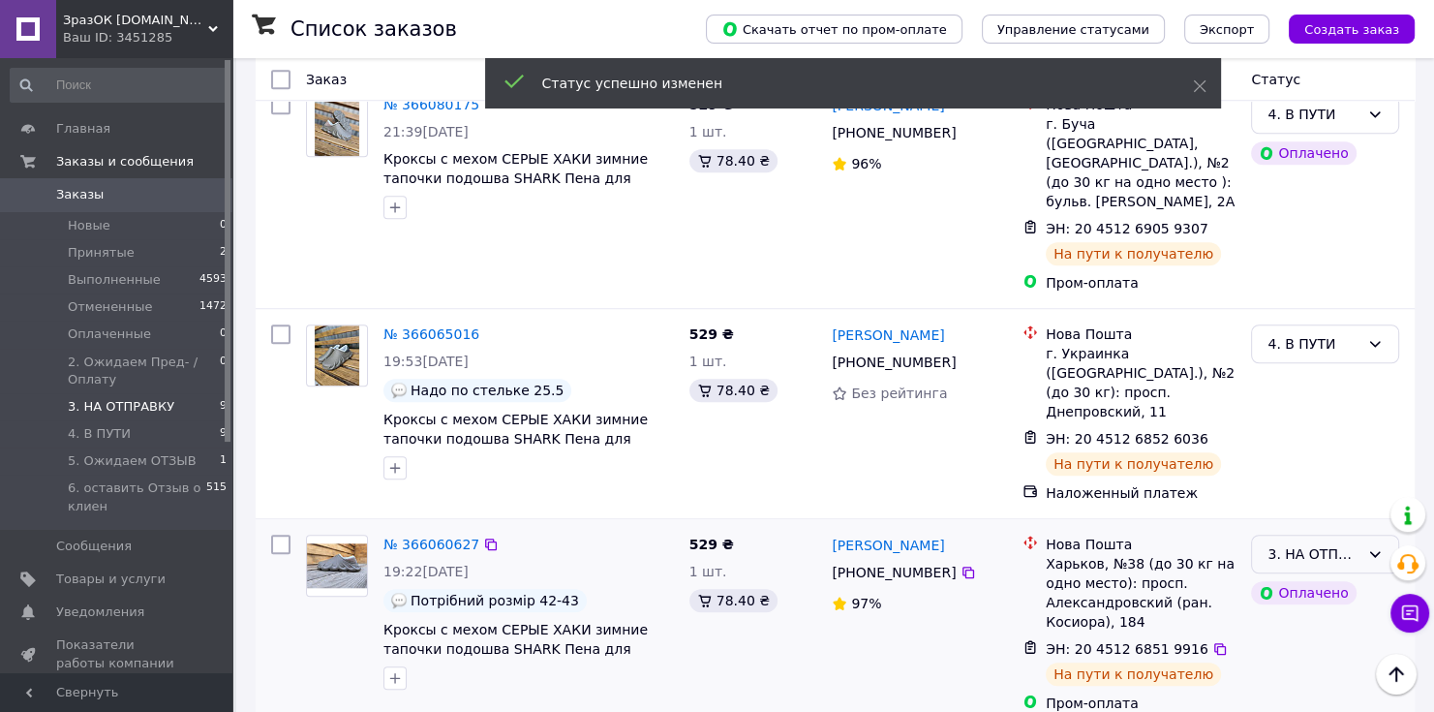
click at [1330, 543] on div "3. НА ОТПРАВКУ" at bounding box center [1314, 553] width 92 height 21
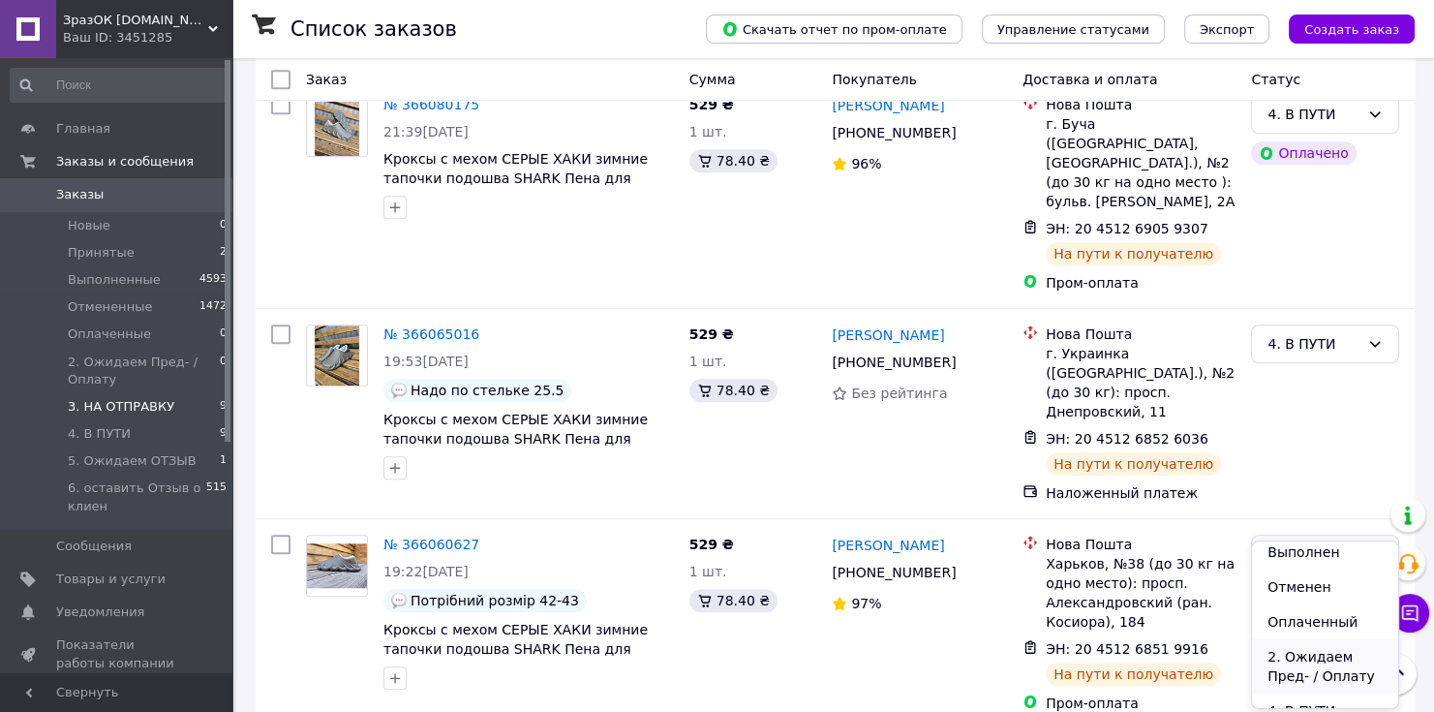
scroll to position [77, 0]
click at [1306, 675] on li "4. В ПУТИ" at bounding box center [1325, 675] width 146 height 35
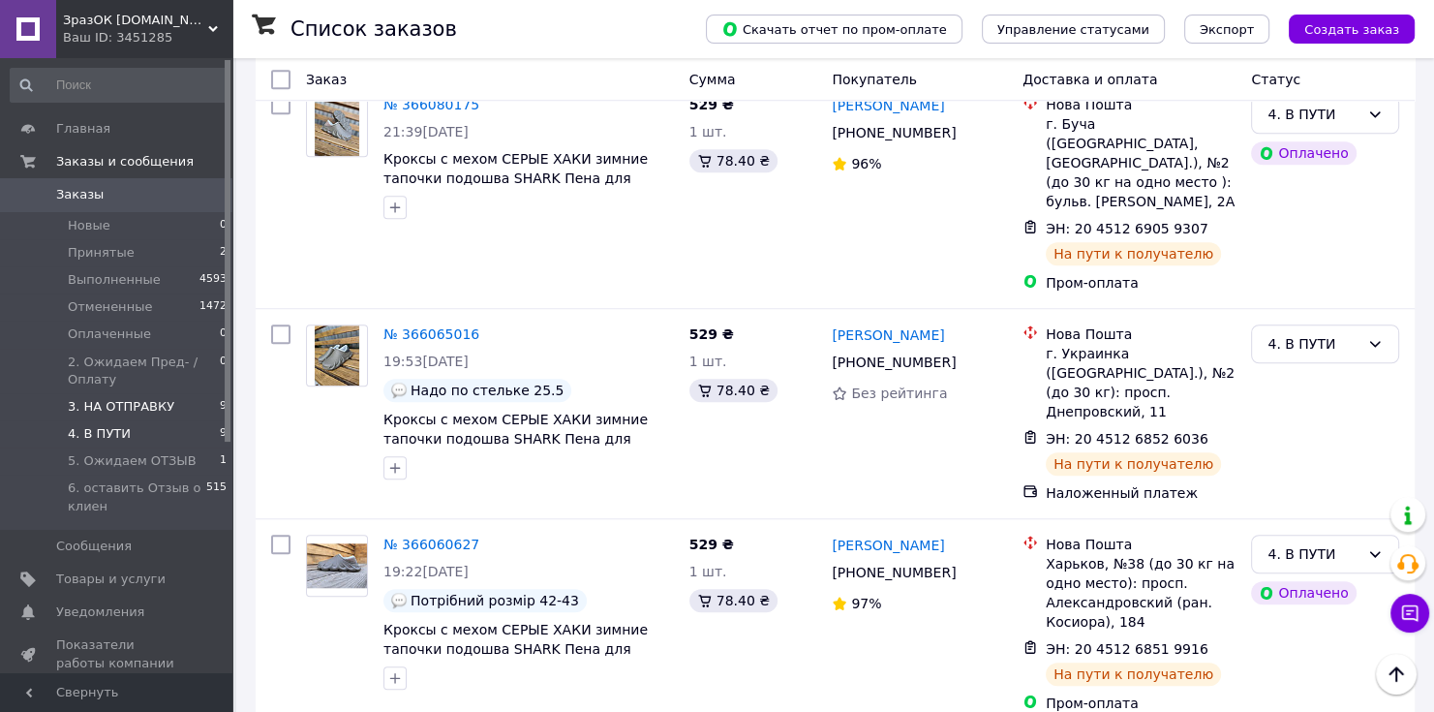
click at [116, 435] on span "4. В ПУТИ" at bounding box center [99, 433] width 63 height 17
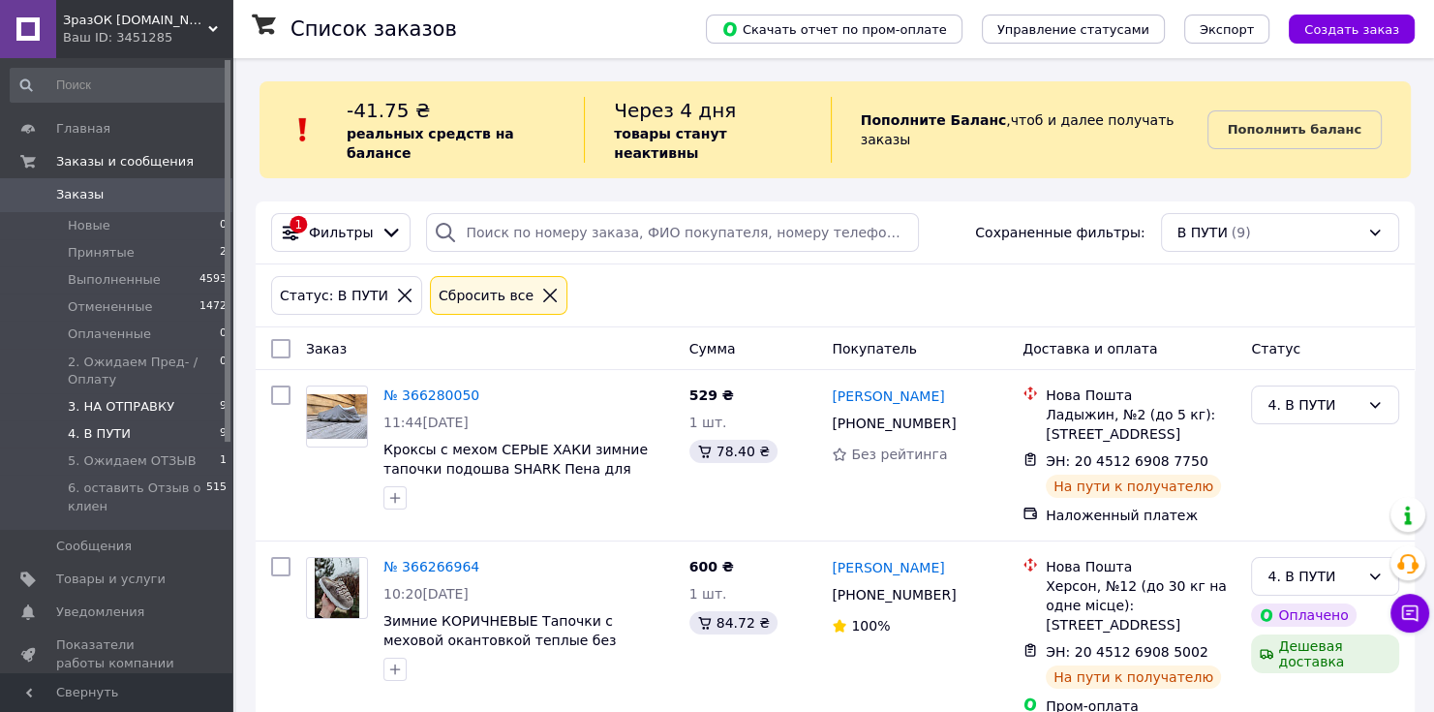
click at [113, 408] on span "3. НА ОТПРАВКУ" at bounding box center [121, 406] width 107 height 17
click at [125, 241] on li "Принятые 2" at bounding box center [119, 252] width 238 height 27
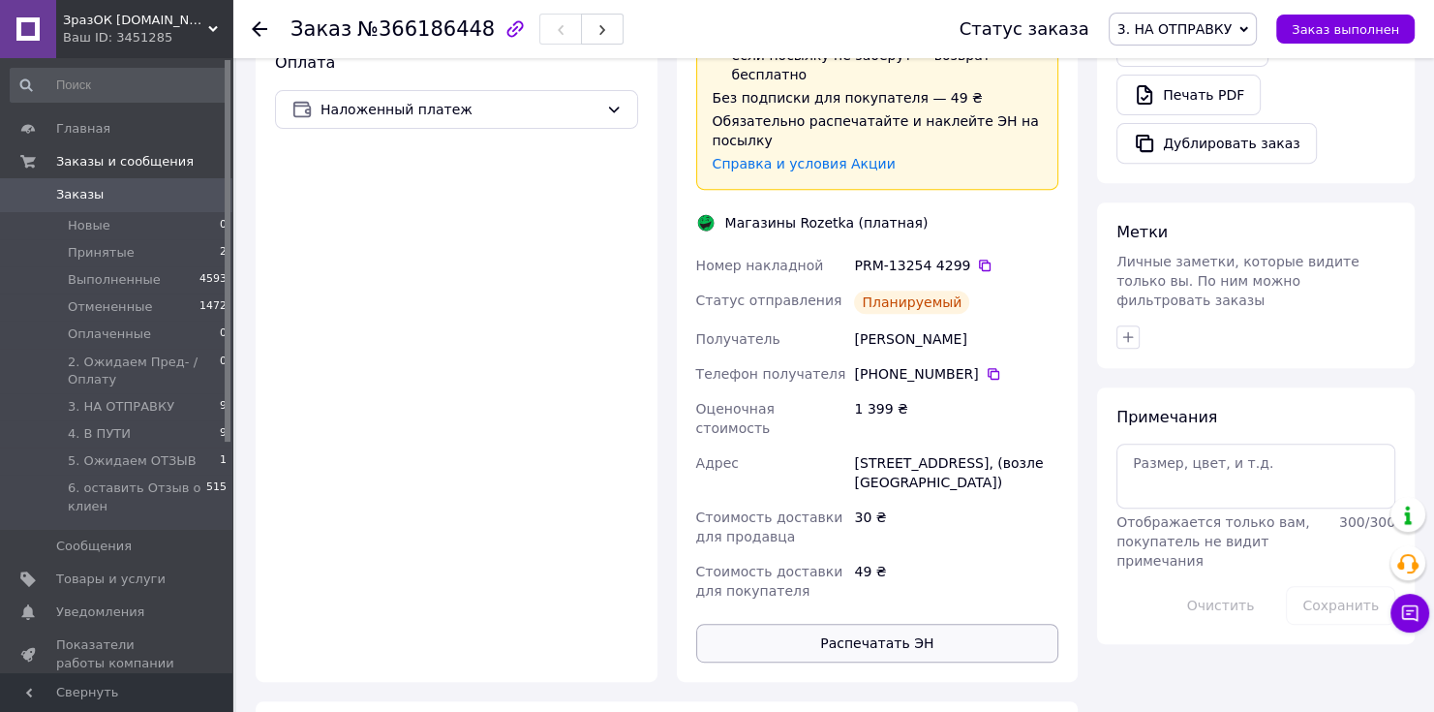
scroll to position [775, 0]
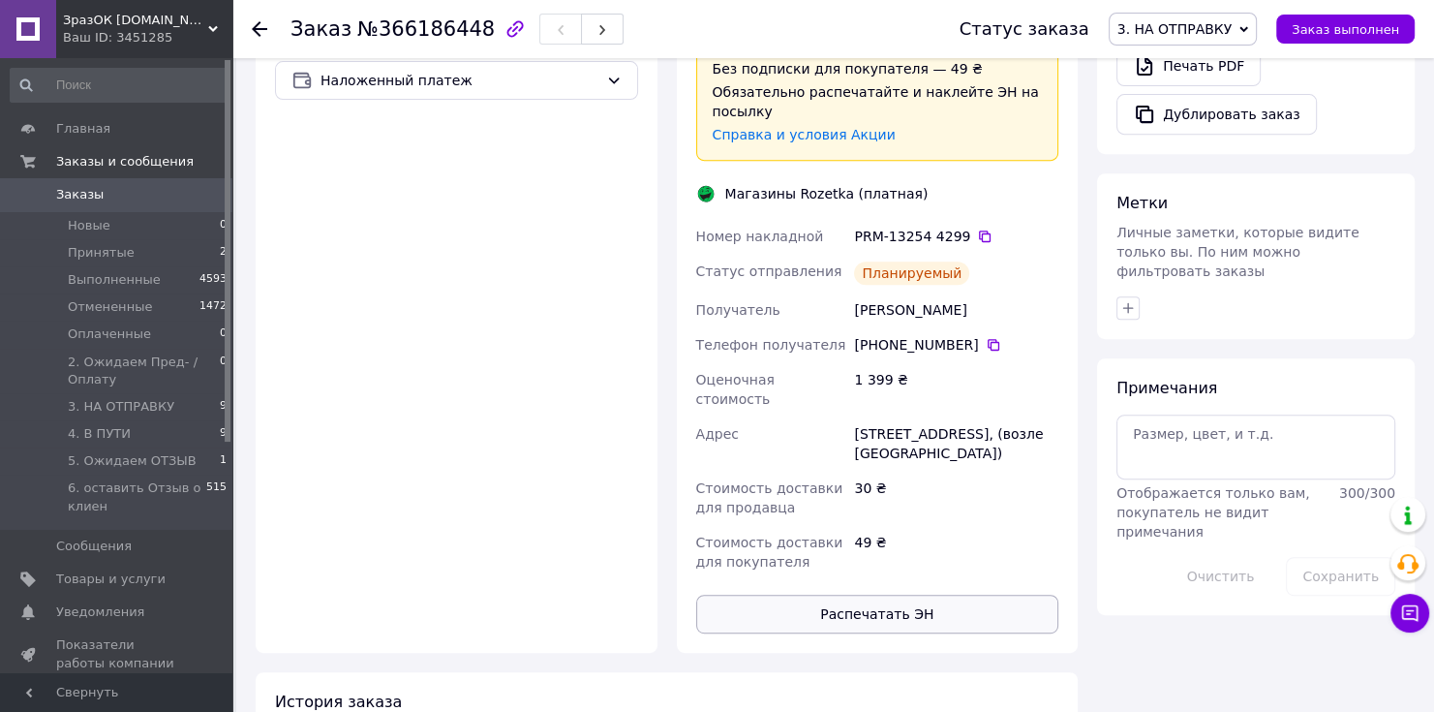
click at [883, 595] on button "Распечатать ЭН" at bounding box center [877, 614] width 363 height 39
click at [119, 197] on span "Заказы" at bounding box center [117, 194] width 123 height 17
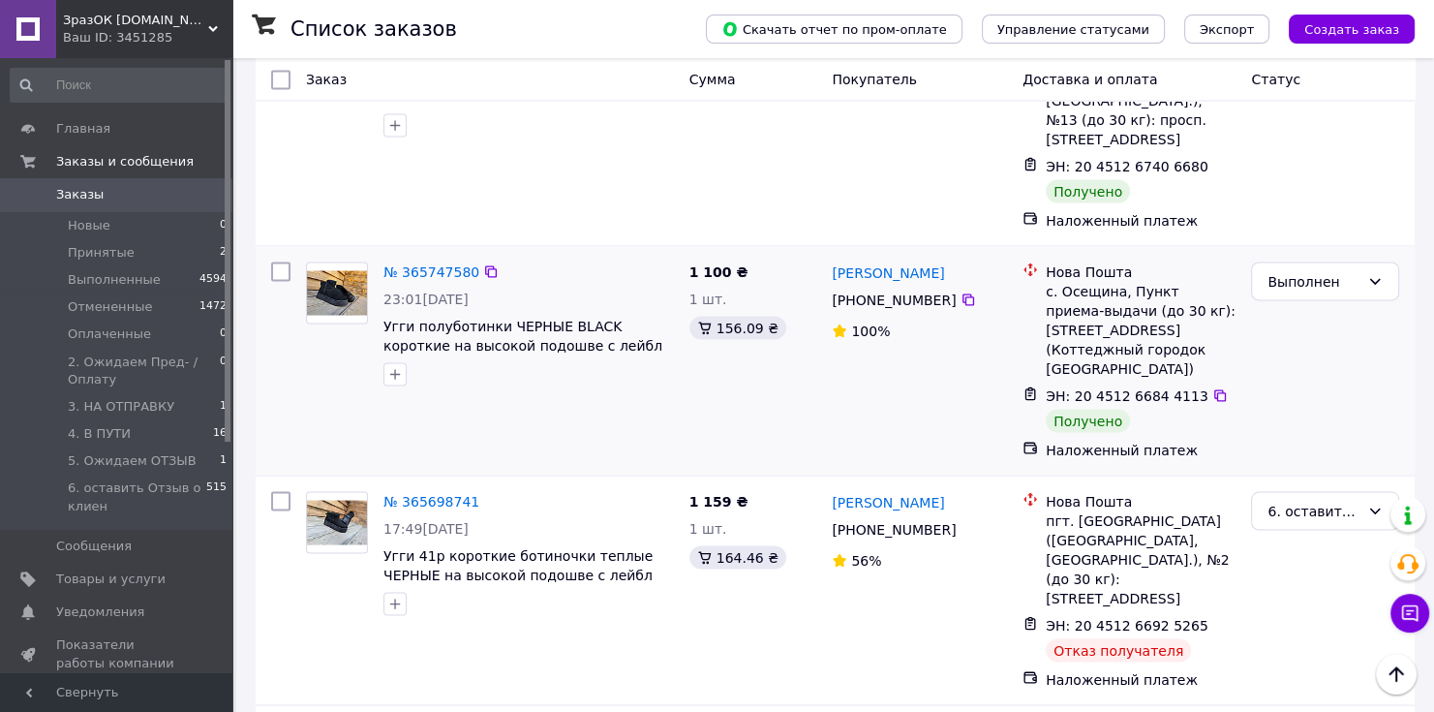
scroll to position [3519, 0]
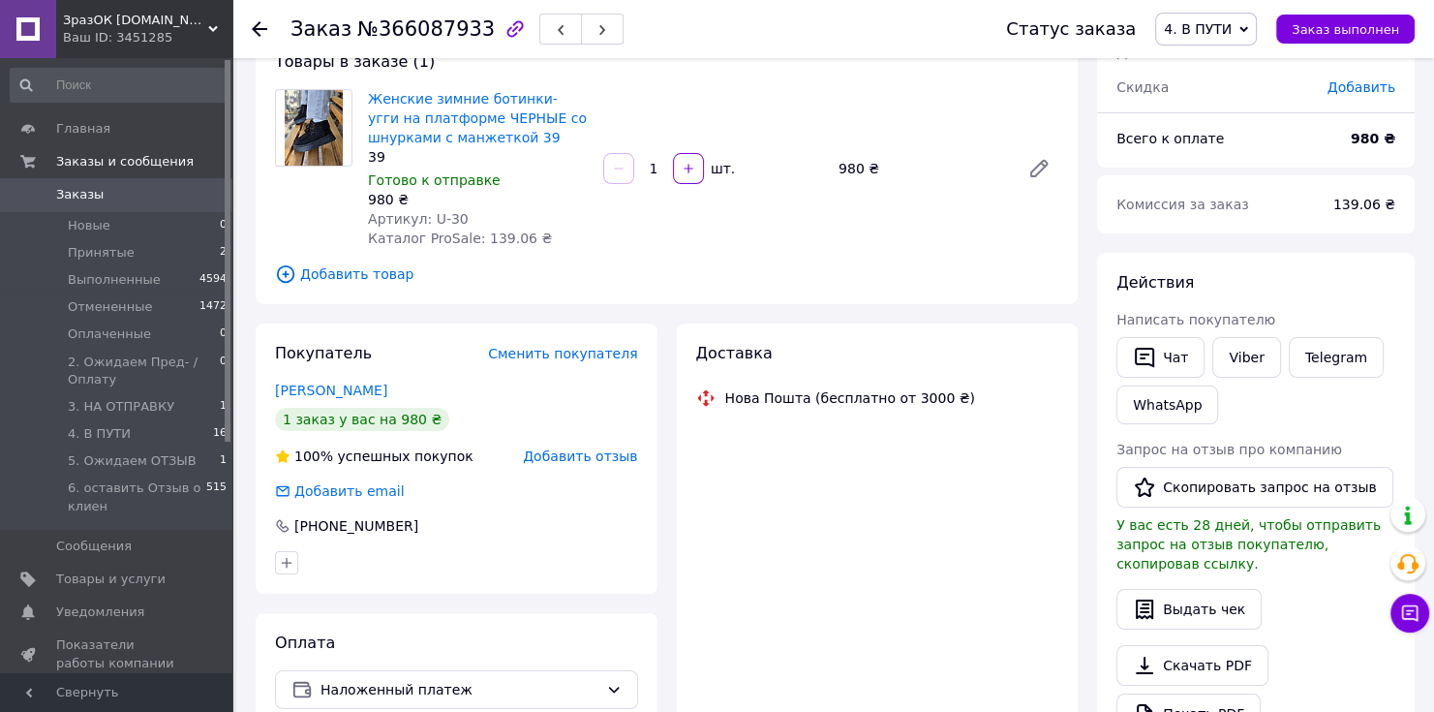
scroll to position [81, 0]
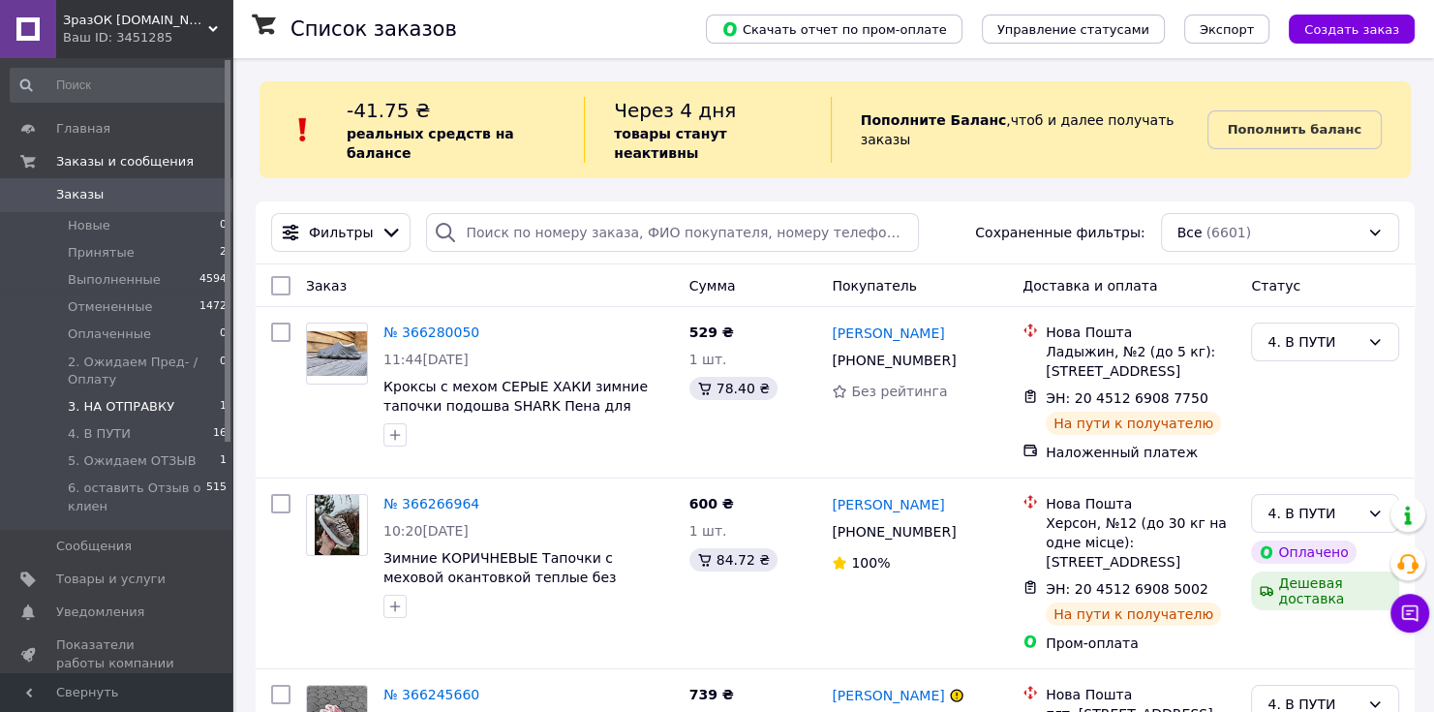
click at [138, 408] on span "3. НА ОТПРАВКУ" at bounding box center [121, 406] width 107 height 17
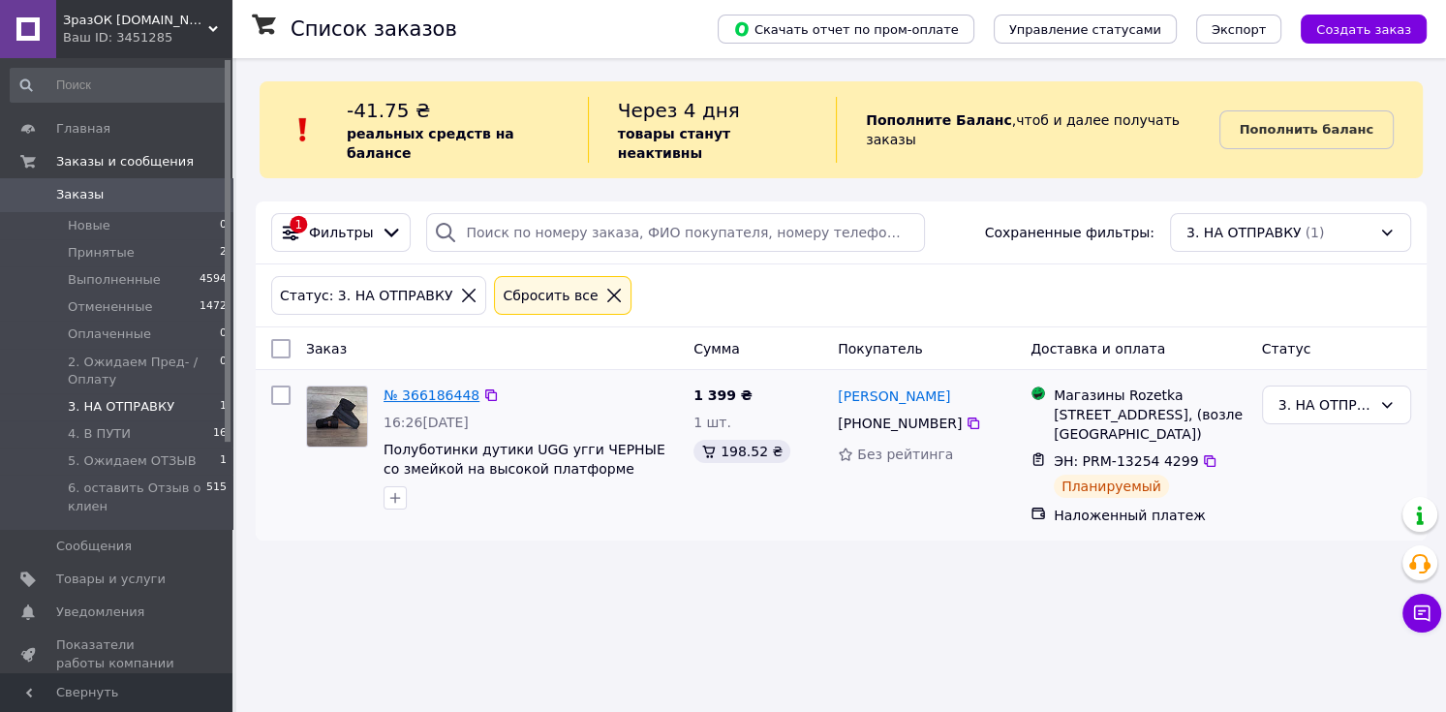
click at [424, 387] on link "№ 366186448" at bounding box center [431, 394] width 96 height 15
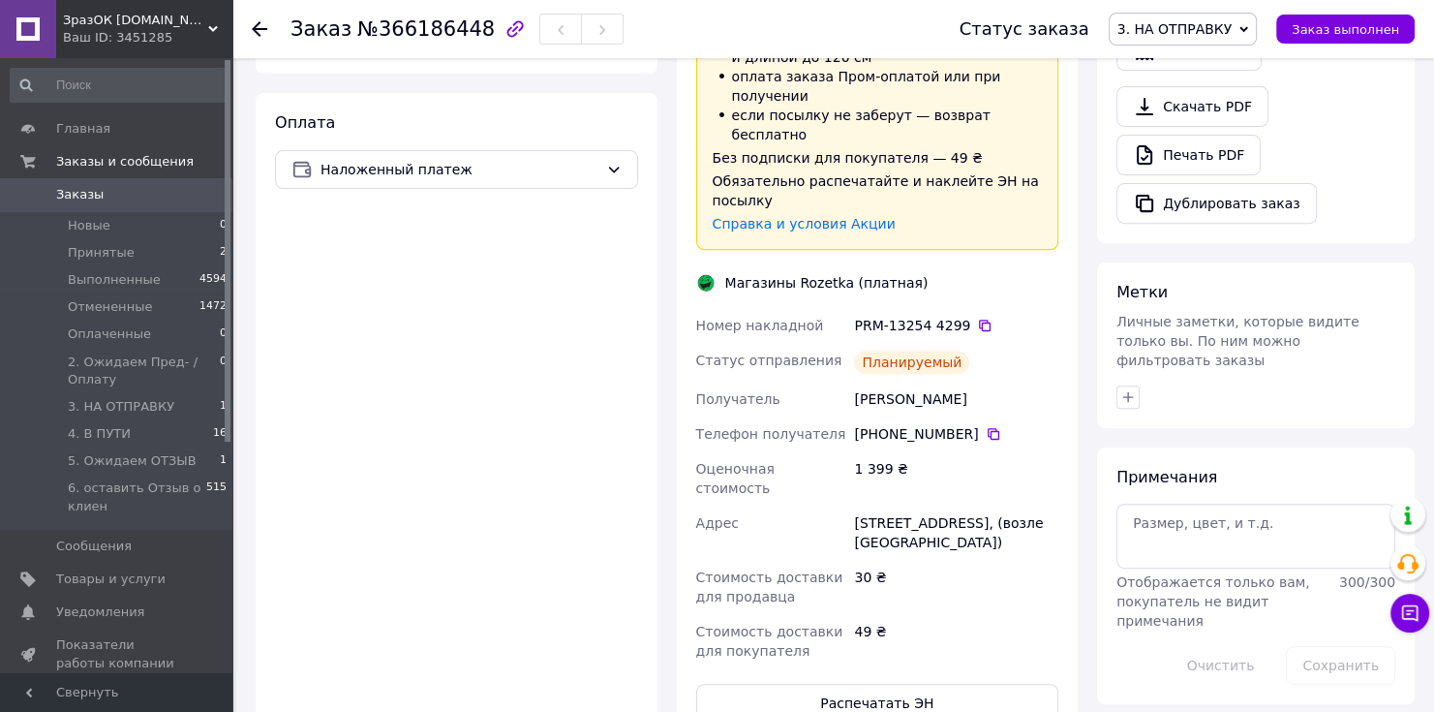
scroll to position [775, 0]
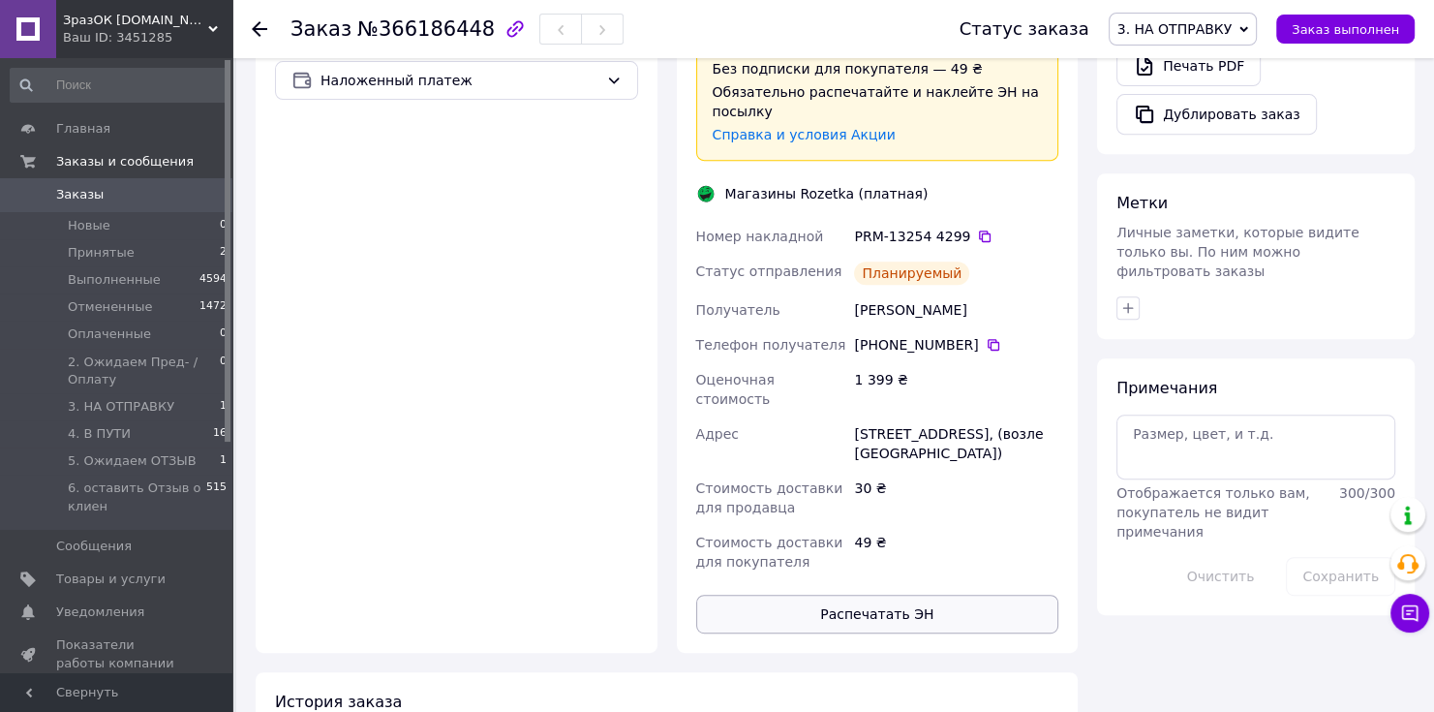
click at [920, 595] on button "Распечатать ЭН" at bounding box center [877, 614] width 363 height 39
click at [167, 198] on span "Заказы" at bounding box center [117, 194] width 123 height 17
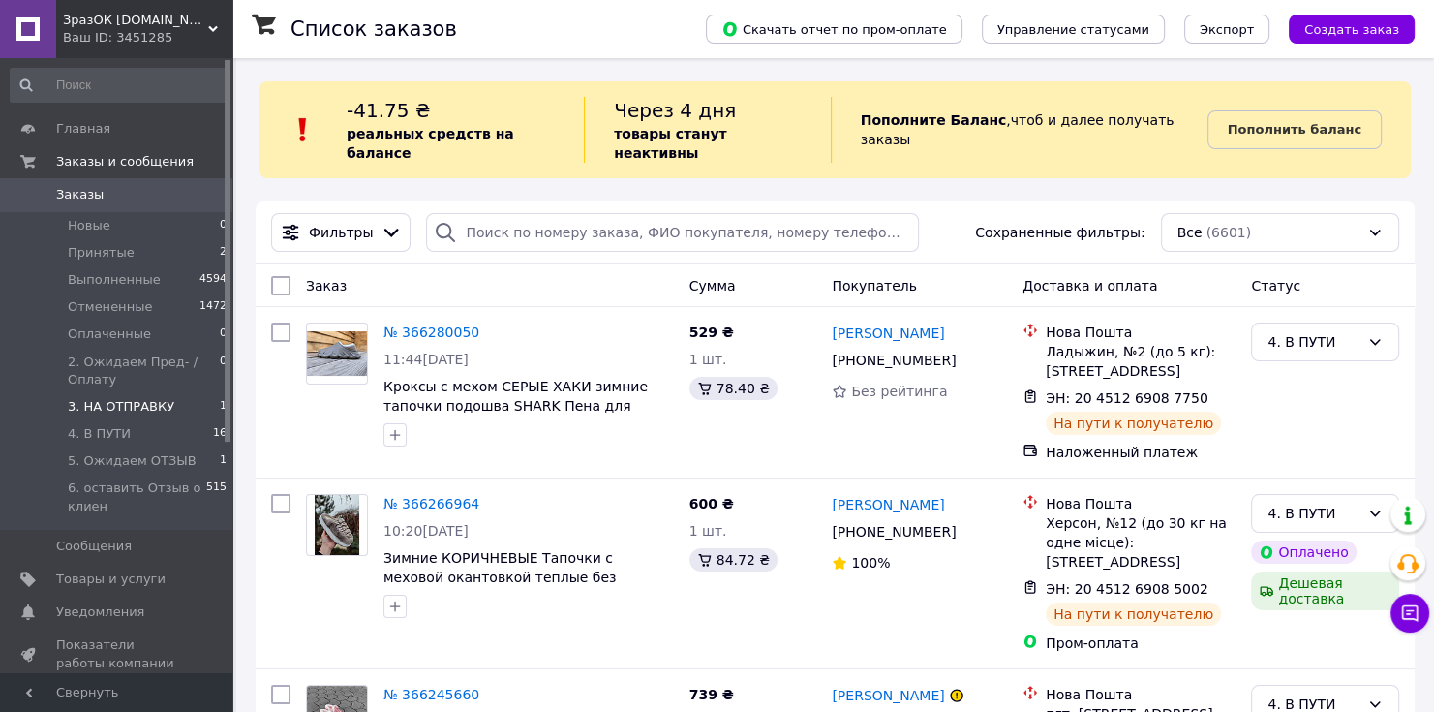
click at [128, 402] on span "3. НА ОТПРАВКУ" at bounding box center [121, 406] width 107 height 17
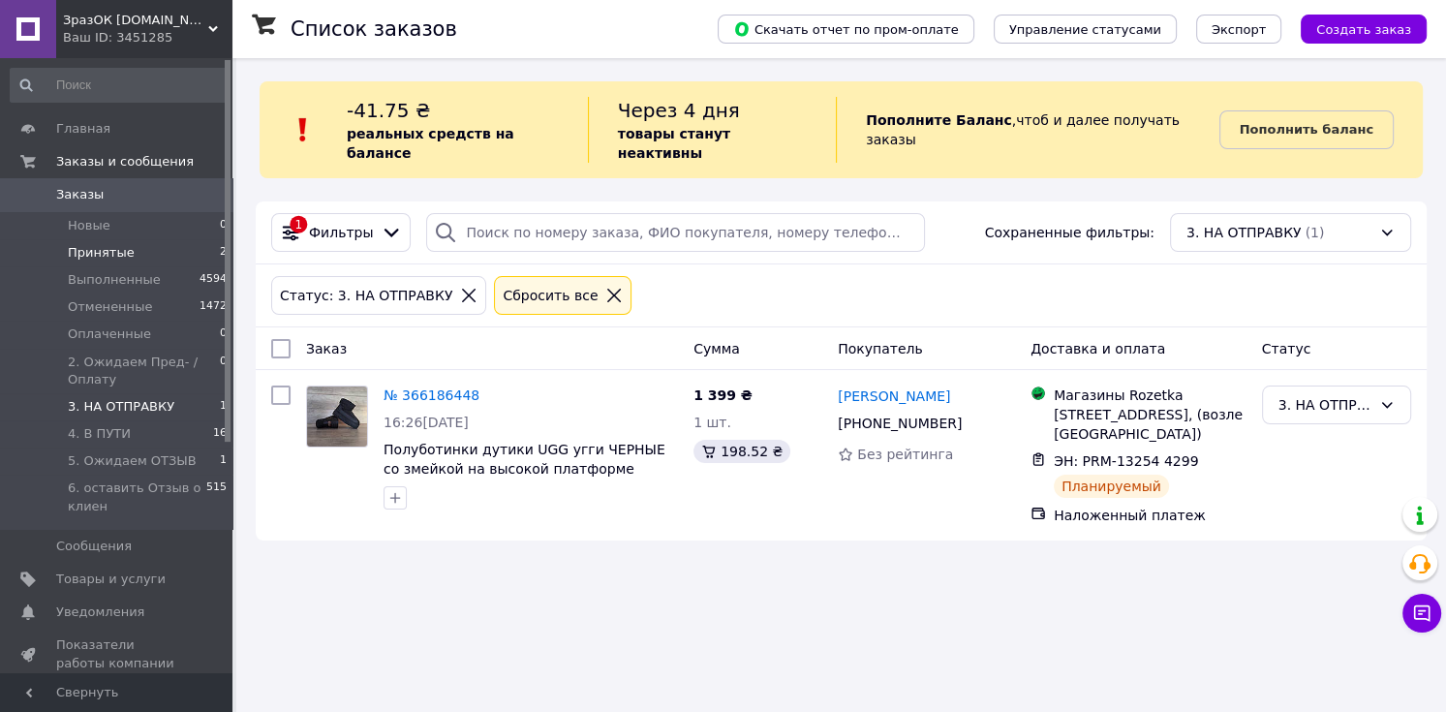
click at [111, 252] on span "Принятые" at bounding box center [101, 252] width 67 height 17
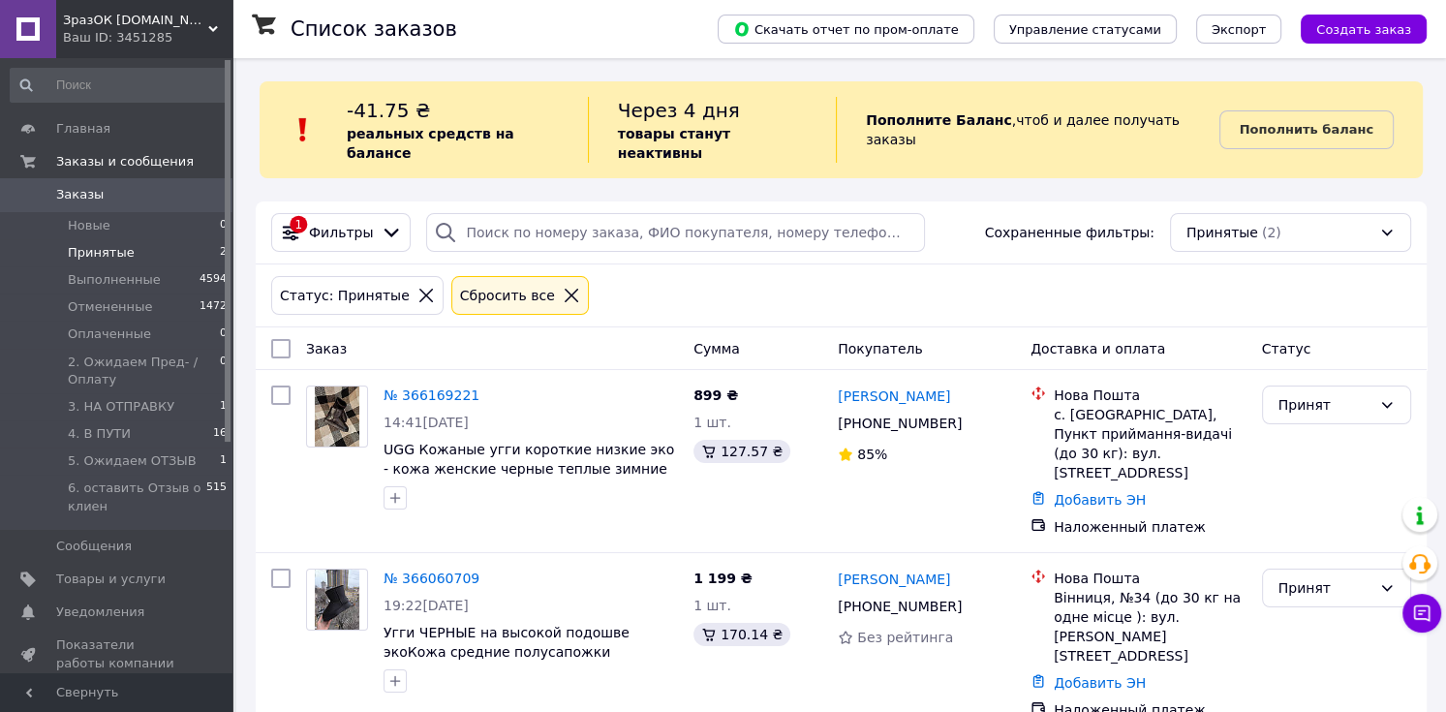
click at [143, 198] on span "Заказы" at bounding box center [117, 194] width 123 height 17
